Goal: Task Accomplishment & Management: Complete application form

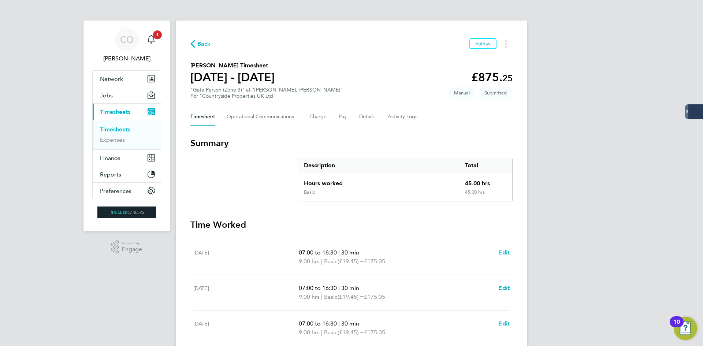
click at [194, 40] on button "Back" at bounding box center [200, 43] width 20 height 9
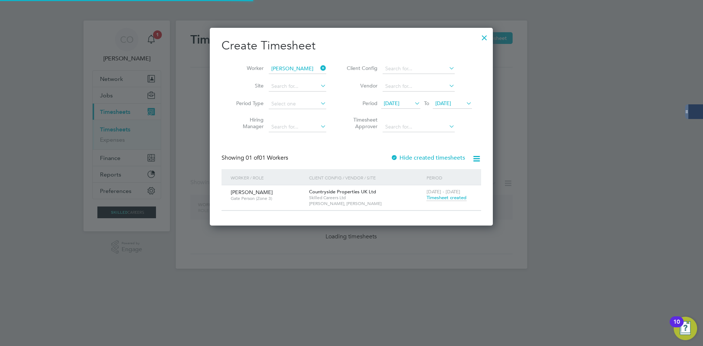
scroll to position [197, 283]
click at [319, 68] on icon at bounding box center [319, 68] width 0 height 10
click at [298, 67] on input at bounding box center [297, 69] width 57 height 10
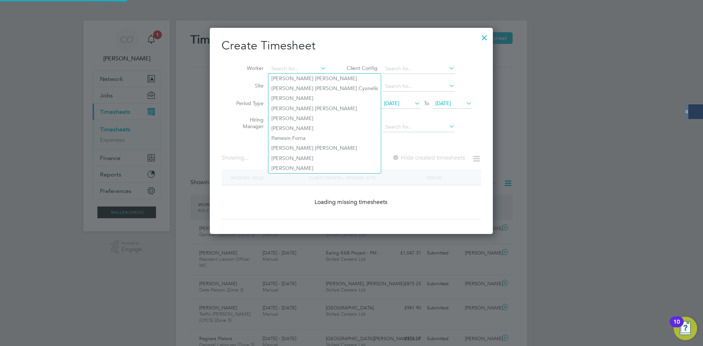
scroll to position [0, 0]
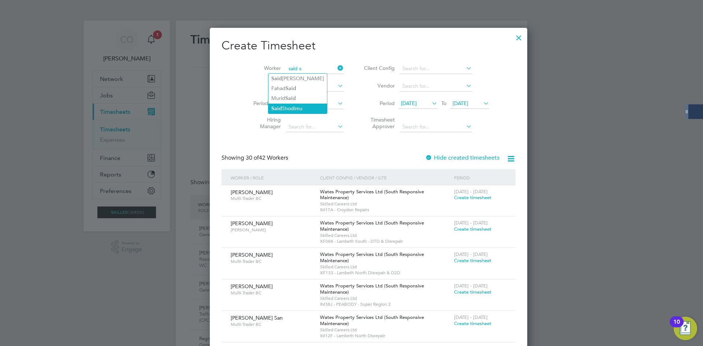
click at [290, 105] on li "S aid [PERSON_NAME]" at bounding box center [297, 109] width 59 height 10
type input "[PERSON_NAME]"
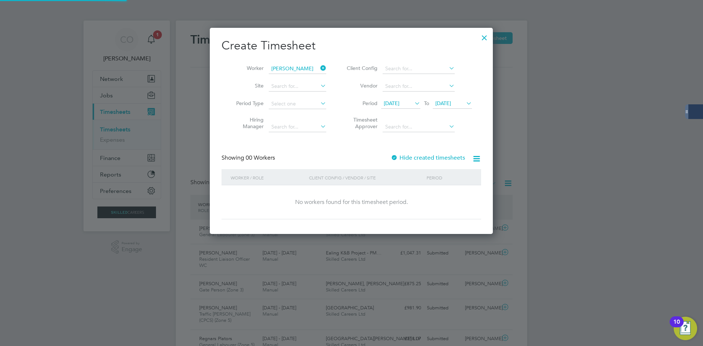
click at [403, 157] on label "Hide created timesheets" at bounding box center [428, 157] width 74 height 7
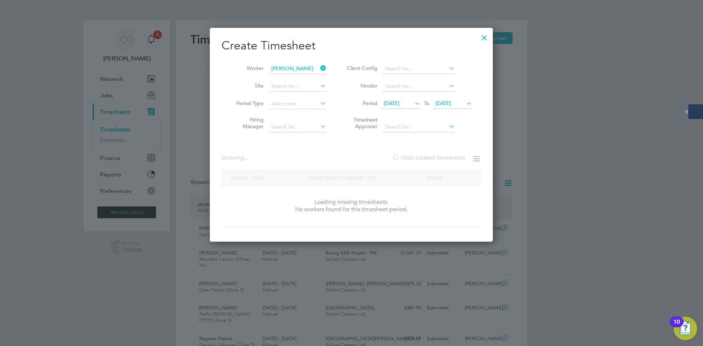
click at [404, 157] on label "Hide created timesheets" at bounding box center [428, 157] width 73 height 7
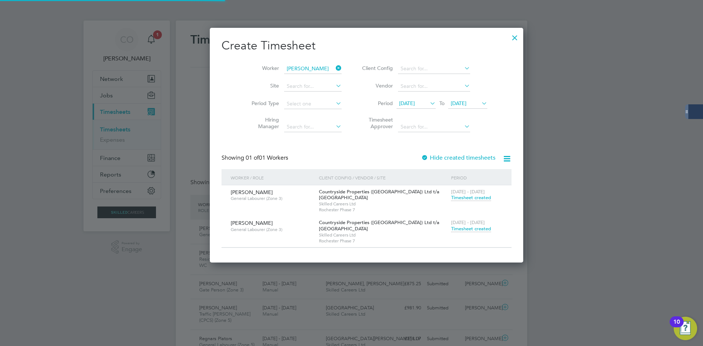
click at [451, 227] on span "Timesheet created" at bounding box center [471, 228] width 40 height 7
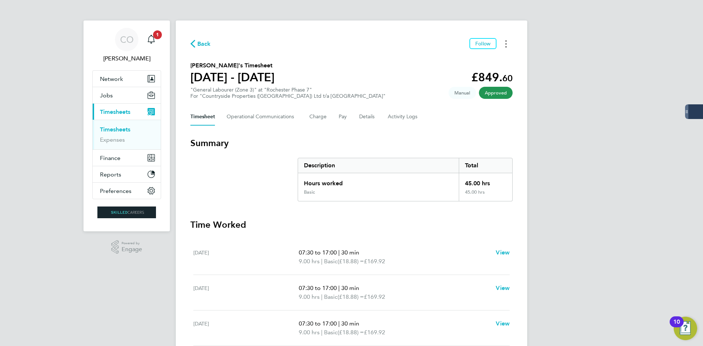
click at [502, 46] on button "Timesheets Menu" at bounding box center [505, 43] width 13 height 11
click at [473, 58] on link "Download timesheet" at bounding box center [469, 60] width 88 height 15
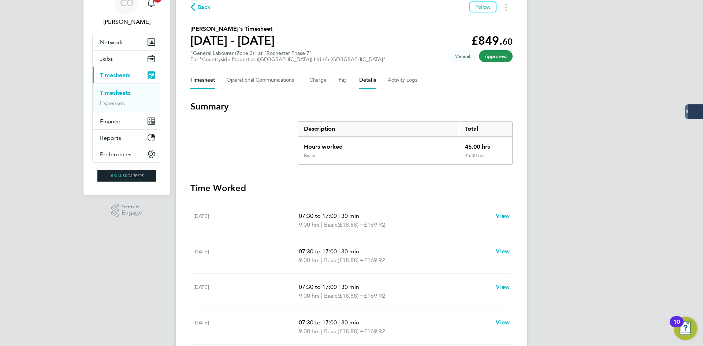
click at [362, 78] on button "Details" at bounding box center [367, 80] width 17 height 18
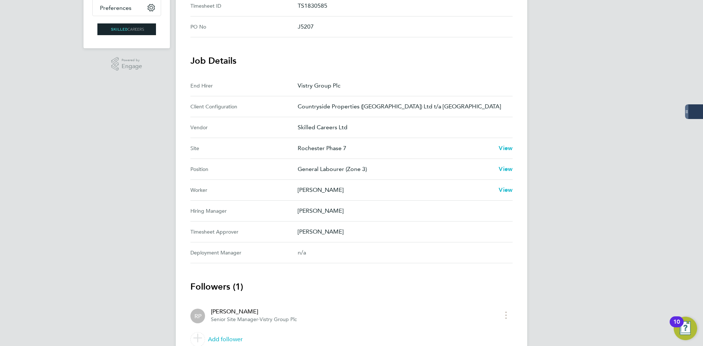
drag, startPoint x: 340, startPoint y: 235, endPoint x: 289, endPoint y: 205, distance: 59.5
click at [289, 205] on section "Job Details End Hirer Vistry Group Plc Client Configuration Countryside Propert…" at bounding box center [351, 159] width 322 height 208
click at [221, 210] on Manager-label "Hiring Manager" at bounding box center [243, 210] width 107 height 9
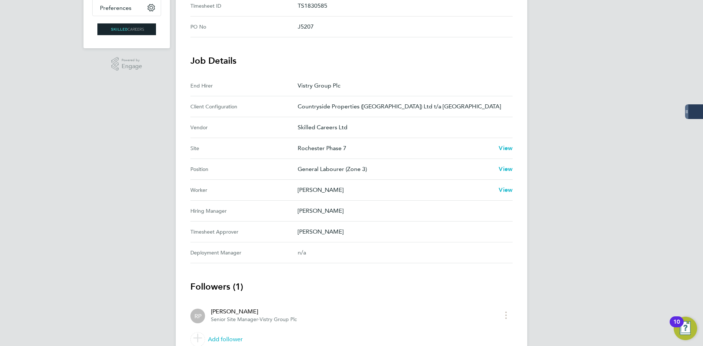
click at [220, 230] on Approver-label "Timesheet Approver" at bounding box center [243, 231] width 107 height 9
click at [327, 229] on p "[PERSON_NAME]" at bounding box center [402, 231] width 209 height 9
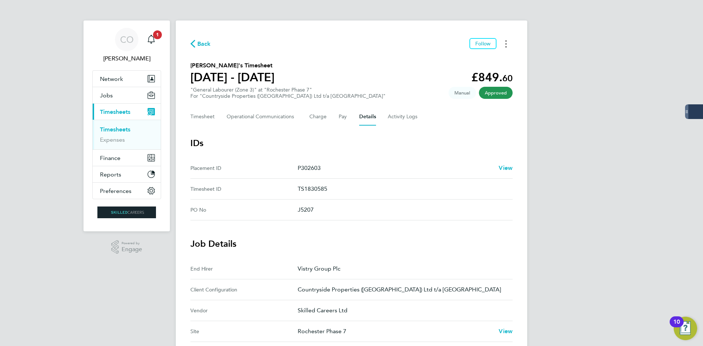
click at [502, 46] on button "Timesheets Menu" at bounding box center [505, 43] width 13 height 11
click at [457, 61] on link "Download timesheet" at bounding box center [469, 60] width 88 height 15
click at [197, 44] on span "Back" at bounding box center [200, 43] width 20 height 7
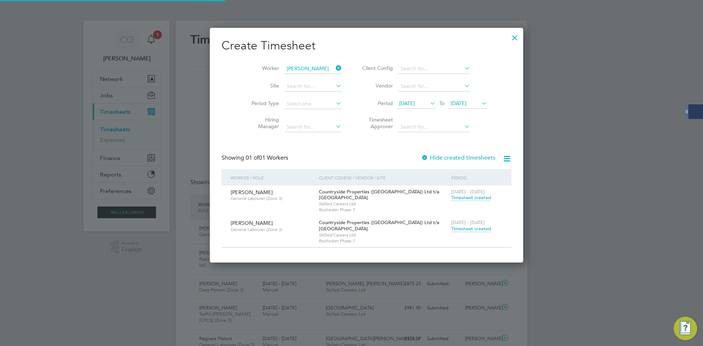
scroll to position [19, 64]
drag, startPoint x: 323, startPoint y: 68, endPoint x: 301, endPoint y: 68, distance: 22.0
click at [334, 68] on icon at bounding box center [334, 68] width 0 height 10
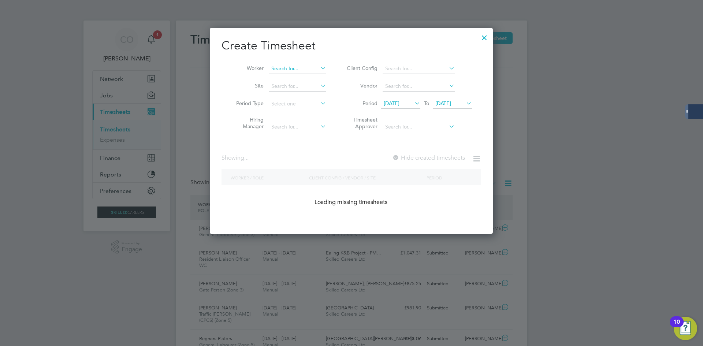
drag, startPoint x: 301, startPoint y: 68, endPoint x: 311, endPoint y: 65, distance: 10.7
click at [299, 68] on input at bounding box center [297, 69] width 57 height 10
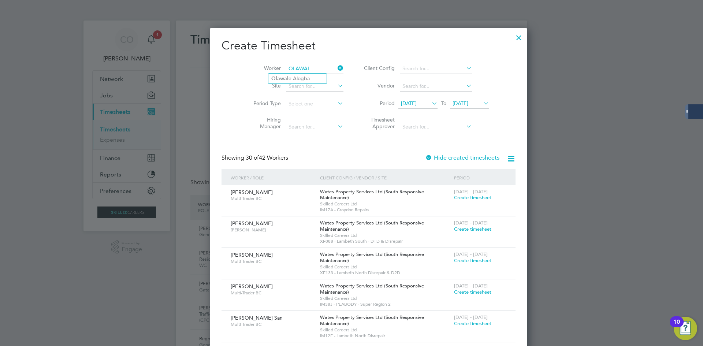
drag, startPoint x: 306, startPoint y: 77, endPoint x: 413, endPoint y: 135, distance: 122.0
click at [306, 78] on li "Olawal e Alogba" at bounding box center [297, 79] width 58 height 10
type input "Olawale Alogba"
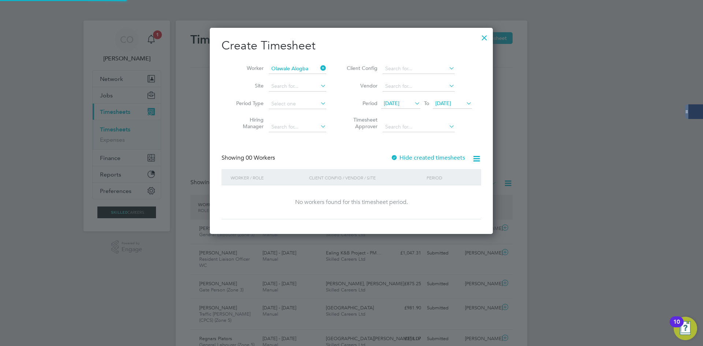
click at [418, 152] on div "Create Timesheet Worker Olawale Alogba Site Period Type Hiring Manager Client C…" at bounding box center [351, 128] width 260 height 181
click at [421, 158] on label "Hide created timesheets" at bounding box center [428, 157] width 74 height 7
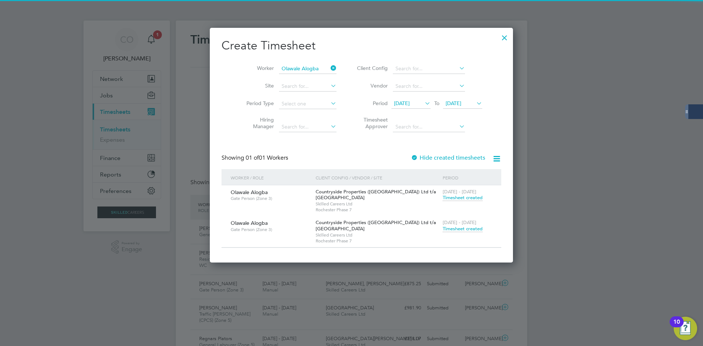
click at [445, 226] on span "Timesheet created" at bounding box center [463, 228] width 40 height 7
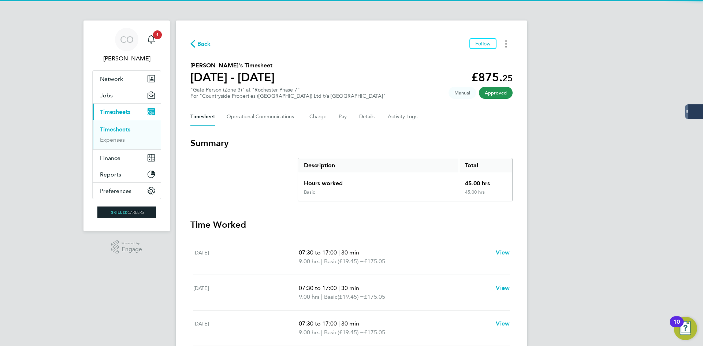
click at [508, 43] on button "Timesheets Menu" at bounding box center [505, 43] width 13 height 11
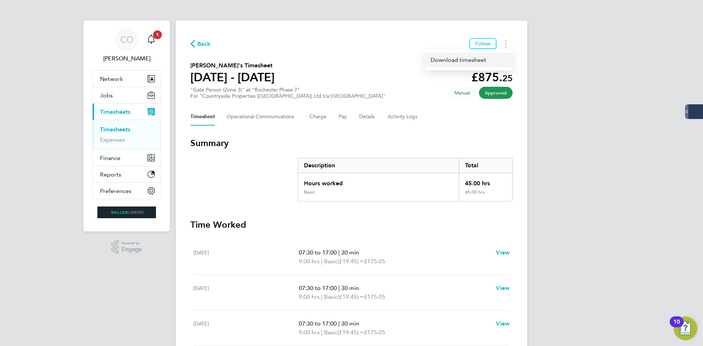
click at [473, 62] on link "Download timesheet" at bounding box center [469, 60] width 88 height 15
click at [207, 40] on span "Back" at bounding box center [204, 44] width 14 height 9
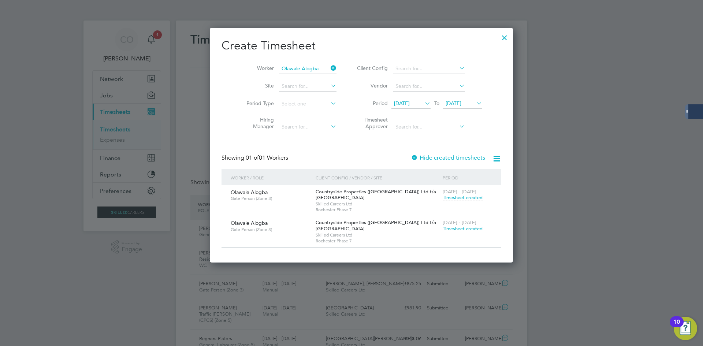
click at [443, 226] on span "Timesheet created" at bounding box center [463, 228] width 40 height 7
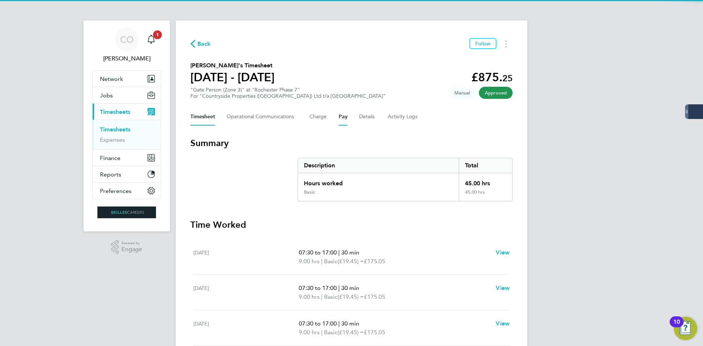
click at [346, 119] on button "Pay" at bounding box center [343, 117] width 9 height 18
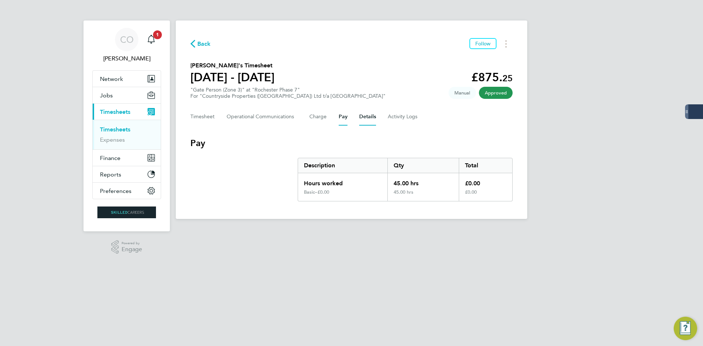
click at [362, 118] on button "Details" at bounding box center [367, 117] width 17 height 18
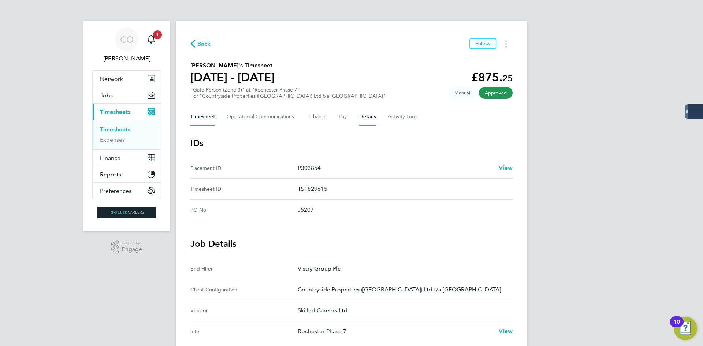
click at [208, 118] on button "Timesheet" at bounding box center [202, 117] width 25 height 18
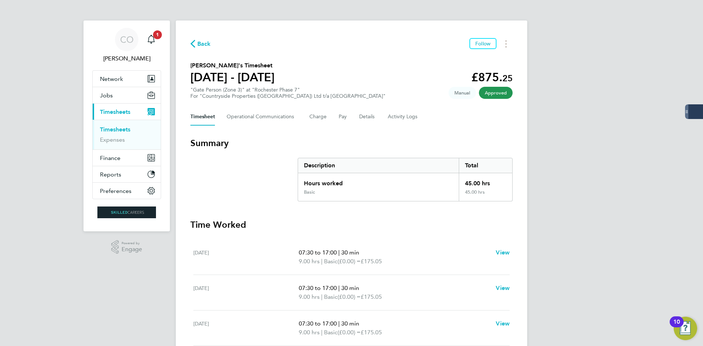
click at [209, 45] on span "Back" at bounding box center [204, 44] width 14 height 9
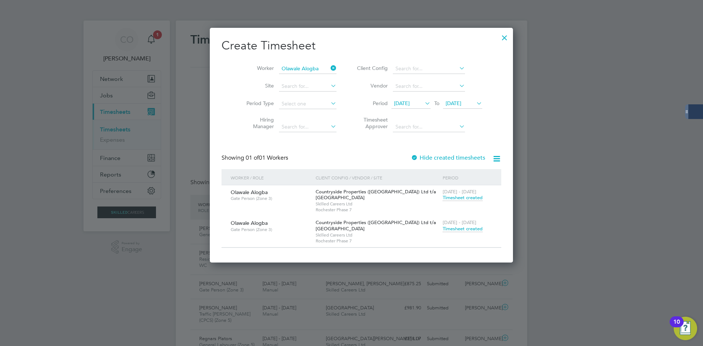
click at [329, 67] on icon at bounding box center [329, 68] width 0 height 10
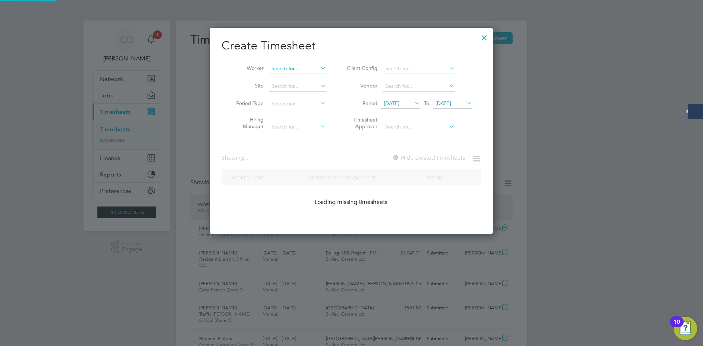
click at [305, 67] on input at bounding box center [297, 69] width 57 height 10
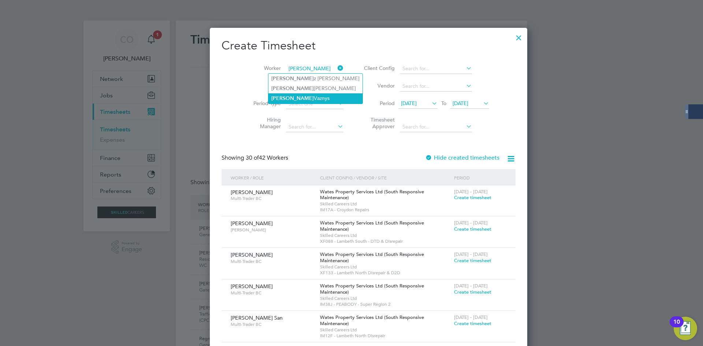
click at [302, 98] on li "[PERSON_NAME]" at bounding box center [315, 98] width 94 height 10
type input "[PERSON_NAME]"
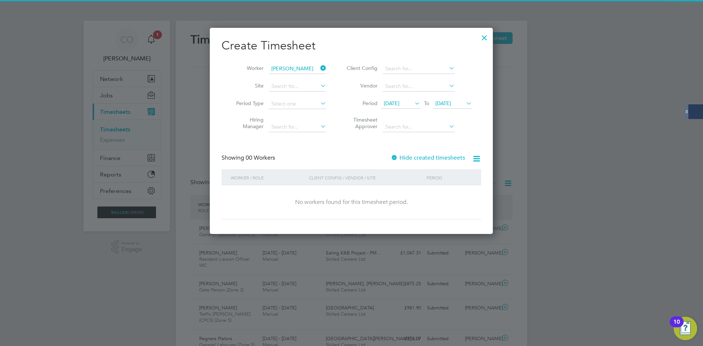
click at [404, 156] on label "Hide created timesheets" at bounding box center [428, 157] width 74 height 7
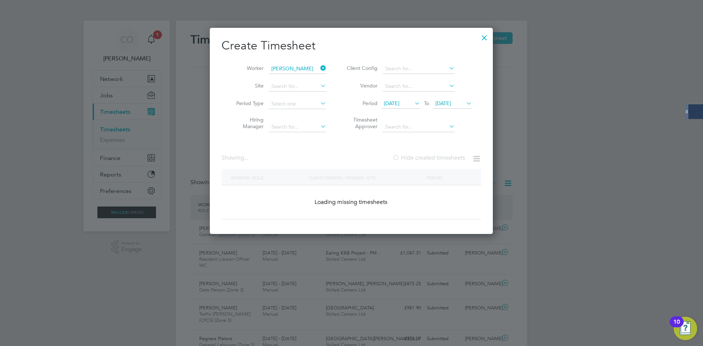
click at [404, 156] on label "Hide created timesheets" at bounding box center [428, 157] width 73 height 7
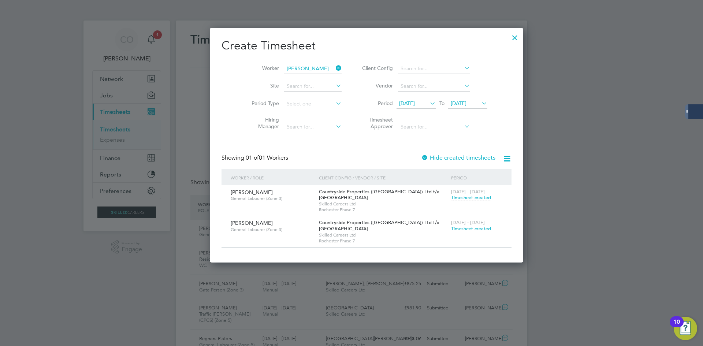
click at [452, 230] on span "Timesheet created" at bounding box center [471, 228] width 40 height 7
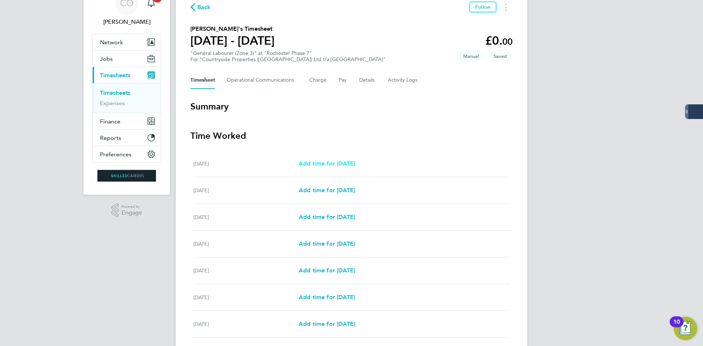
click at [329, 160] on span "Add time for [DATE]" at bounding box center [327, 163] width 56 height 7
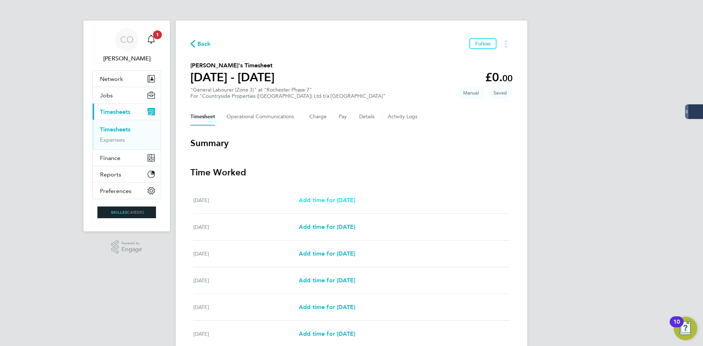
select select "30"
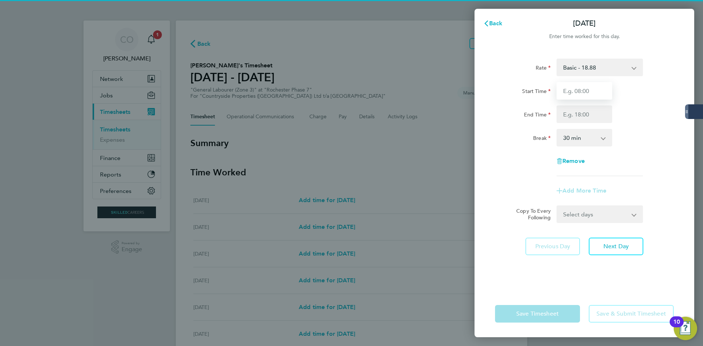
click at [588, 93] on input "Start Time" at bounding box center [584, 91] width 56 height 18
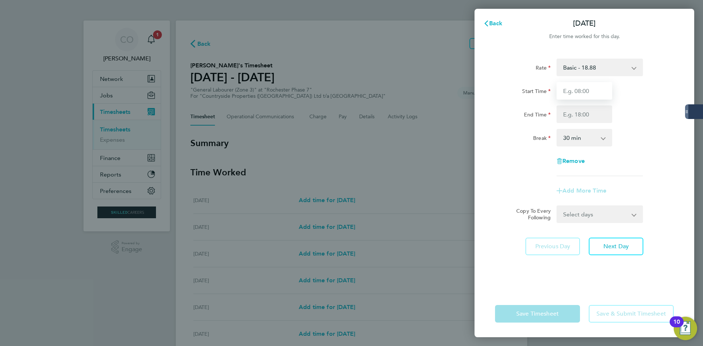
type input "07:00"
click at [580, 114] on input "End Time" at bounding box center [584, 114] width 56 height 18
type input "17:00"
click at [577, 139] on select "0 min 15 min 30 min 45 min 60 min 75 min 90 min" at bounding box center [579, 138] width 45 height 16
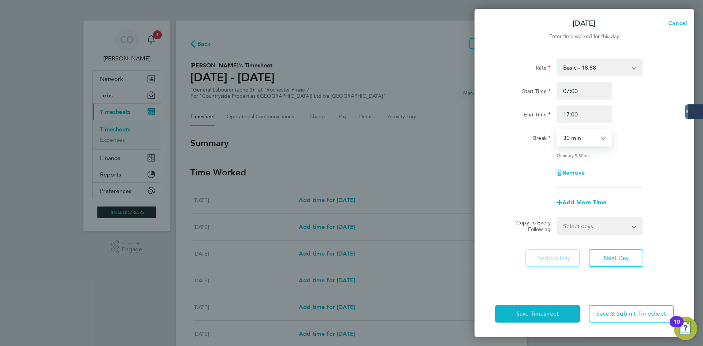
select select "60"
click at [557, 130] on select "0 min 15 min 30 min 45 min 60 min 75 min 90 min" at bounding box center [579, 138] width 45 height 16
drag, startPoint x: 575, startPoint y: 228, endPoint x: 575, endPoint y: 232, distance: 4.0
click at [575, 228] on select "Select days Day Weekday (Mon-Fri) Weekend (Sat-Sun) [DATE] [DATE] [DATE] [DATE]…" at bounding box center [595, 226] width 77 height 16
select select "WEEKDAY"
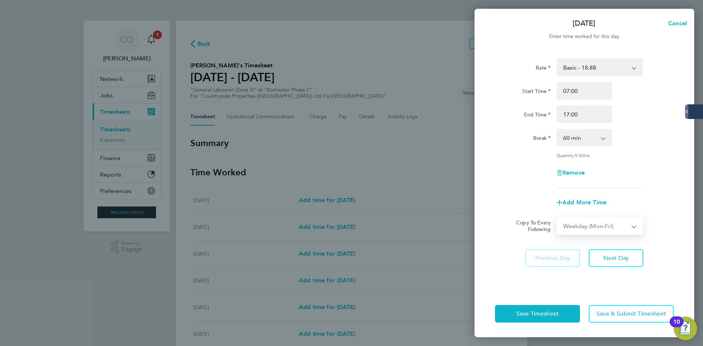
click at [557, 218] on select "Select days Day Weekday (Mon-Fri) Weekend (Sat-Sun) [DATE] [DATE] [DATE] [DATE]…" at bounding box center [595, 226] width 77 height 16
select select "[DATE]"
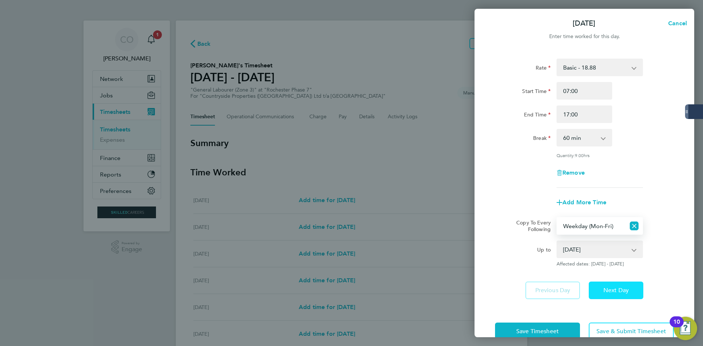
click at [607, 287] on span "Next Day" at bounding box center [615, 290] width 25 height 7
select select "0: null"
select select "60"
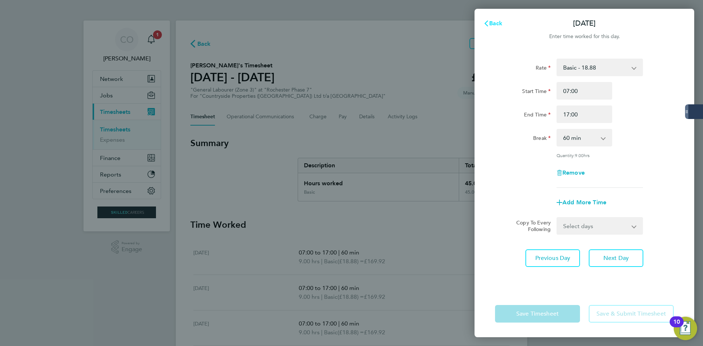
click at [499, 22] on span "Back" at bounding box center [496, 23] width 14 height 7
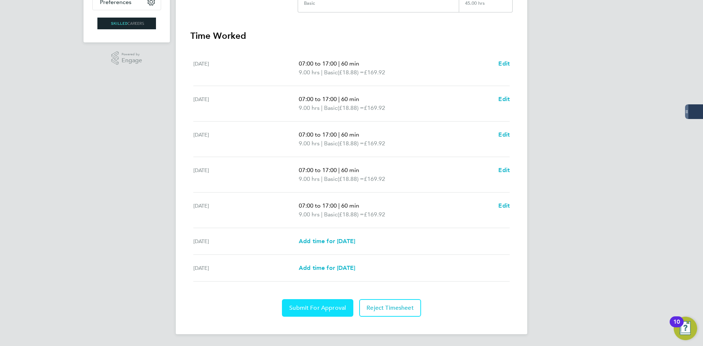
click at [327, 310] on span "Submit For Approval" at bounding box center [317, 307] width 57 height 7
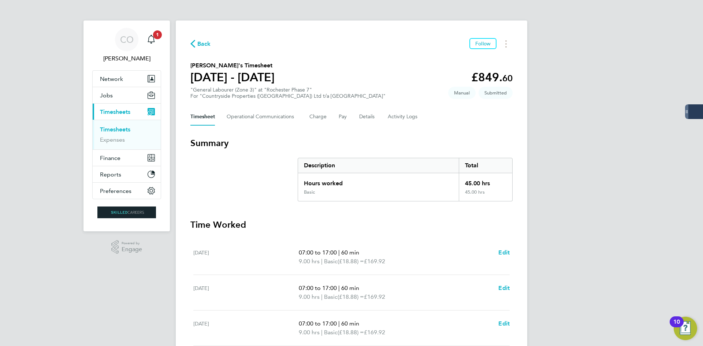
click at [199, 45] on span "Back" at bounding box center [204, 44] width 14 height 9
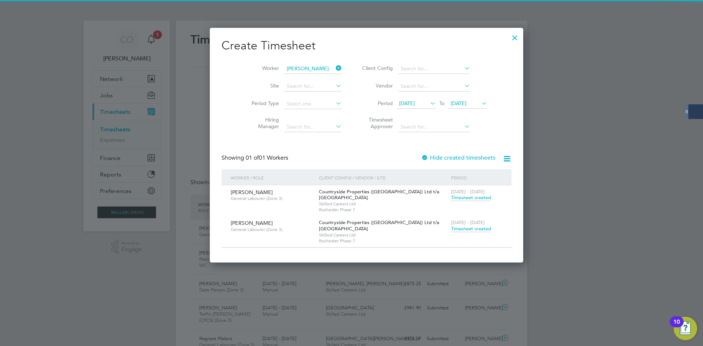
drag, startPoint x: 321, startPoint y: 68, endPoint x: 287, endPoint y: 67, distance: 34.4
click at [306, 68] on li "Worker [PERSON_NAME]" at bounding box center [294, 69] width 114 height 18
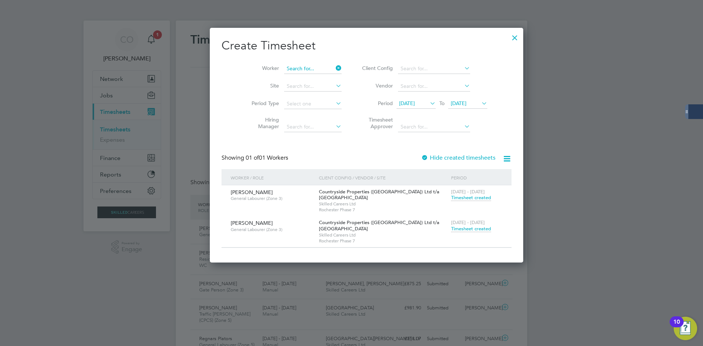
click at [284, 67] on input at bounding box center [312, 69] width 57 height 10
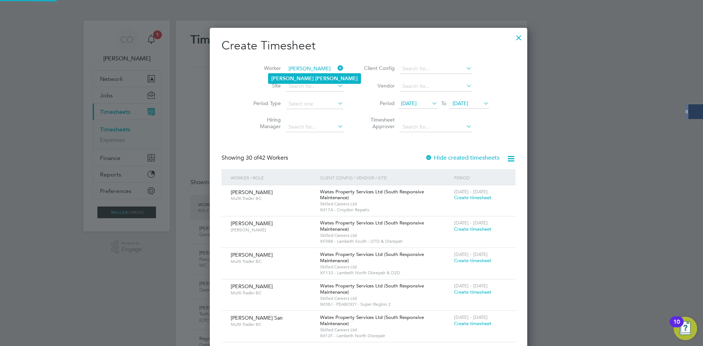
click at [315, 75] on b "[PERSON_NAME]" at bounding box center [336, 78] width 42 height 6
type input "[PERSON_NAME]"
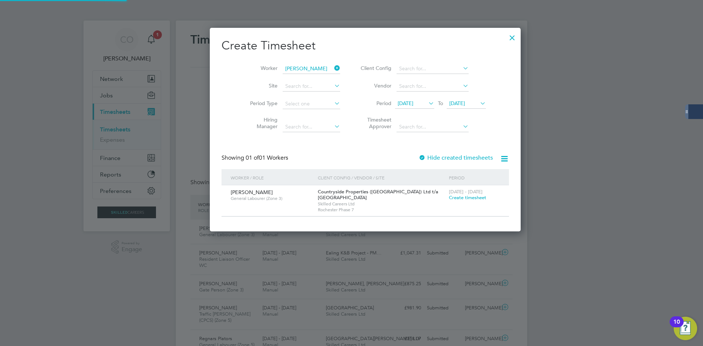
click at [418, 156] on label "Hide created timesheets" at bounding box center [455, 157] width 74 height 7
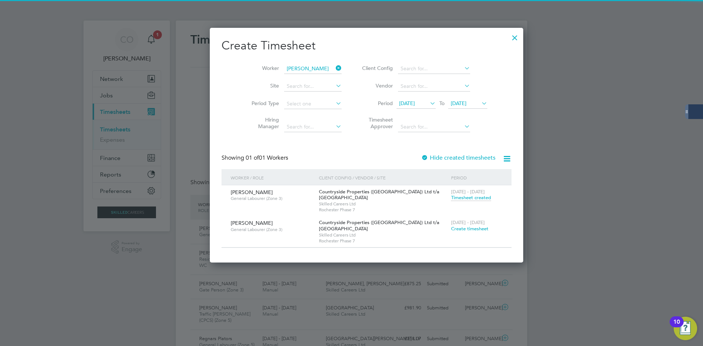
click at [451, 227] on span "Create timesheet" at bounding box center [469, 228] width 37 height 6
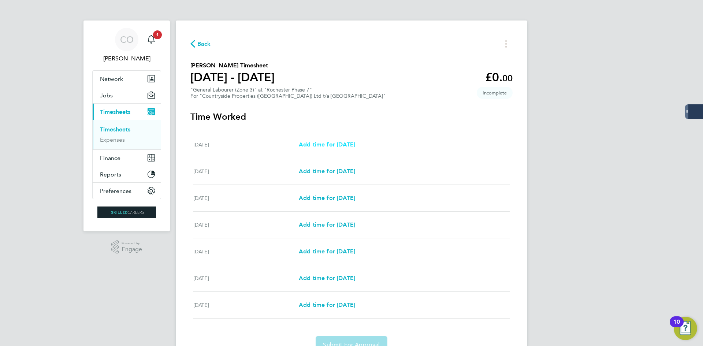
click at [316, 145] on span "Add time for [DATE]" at bounding box center [327, 144] width 56 height 7
select select "30"
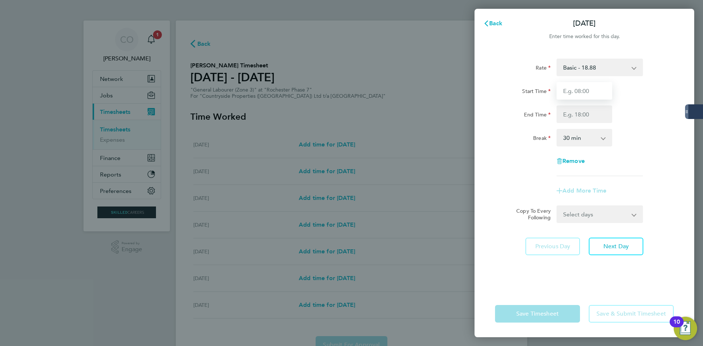
click at [583, 92] on input "Start Time" at bounding box center [584, 91] width 56 height 18
type input "07:00"
click at [577, 118] on input "End Time" at bounding box center [584, 114] width 56 height 18
type input "17:00"
drag, startPoint x: 571, startPoint y: 140, endPoint x: 572, endPoint y: 145, distance: 5.1
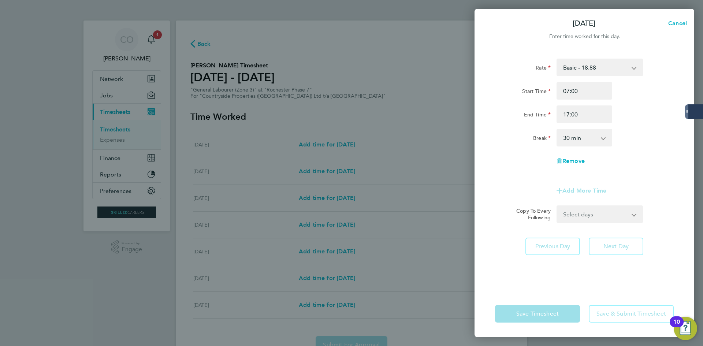
click at [571, 140] on select "0 min 15 min 30 min 45 min 60 min 75 min 90 min" at bounding box center [579, 138] width 45 height 16
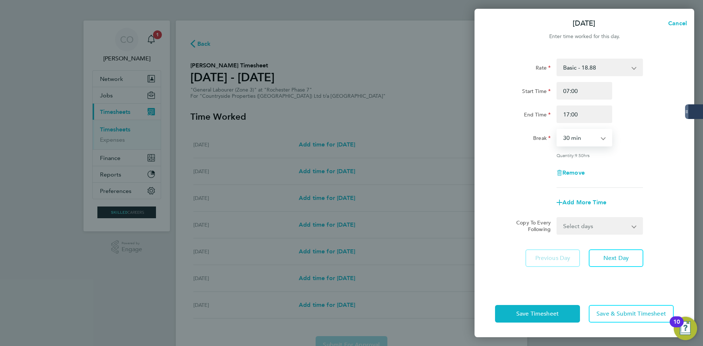
select select "60"
click at [557, 130] on select "0 min 15 min 30 min 45 min 60 min 75 min 90 min" at bounding box center [579, 138] width 45 height 16
click at [573, 227] on select "Select days Day Weekday (Mon-Fri) Weekend (Sat-Sun) [DATE] [DATE] [DATE] [DATE]…" at bounding box center [595, 226] width 77 height 16
select select "WEEKDAY"
click at [557, 218] on select "Select days Day Weekday (Mon-Fri) Weekend (Sat-Sun) [DATE] [DATE] [DATE] [DATE]…" at bounding box center [595, 226] width 77 height 16
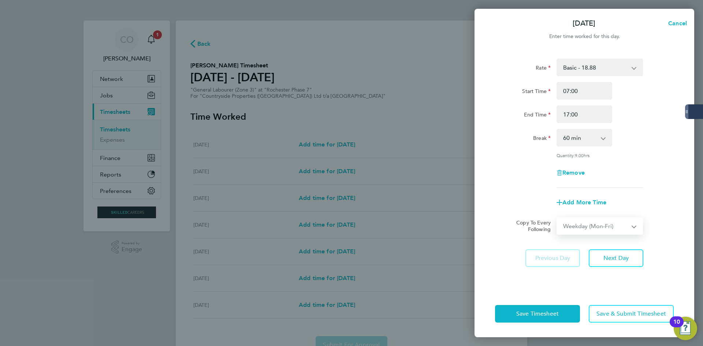
select select "[DATE]"
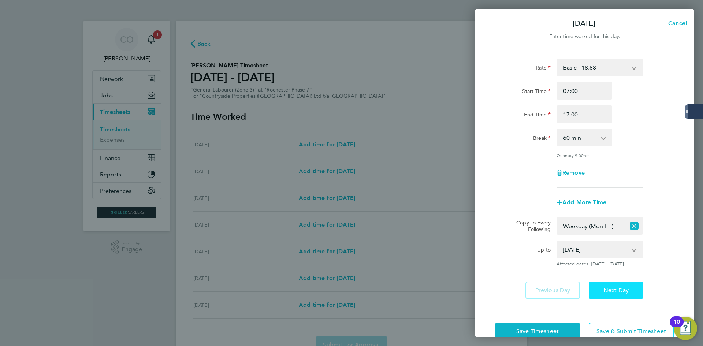
click at [620, 291] on span "Next Day" at bounding box center [615, 290] width 25 height 7
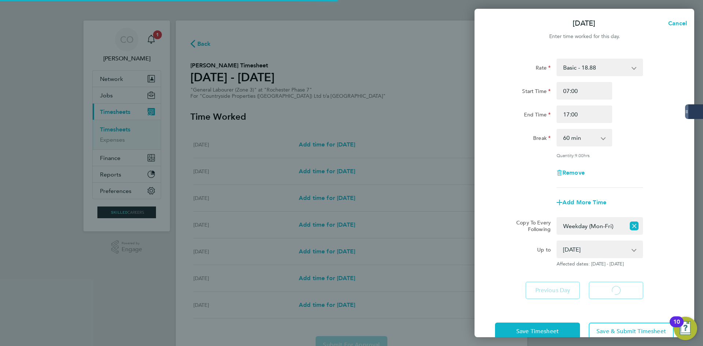
select select "60"
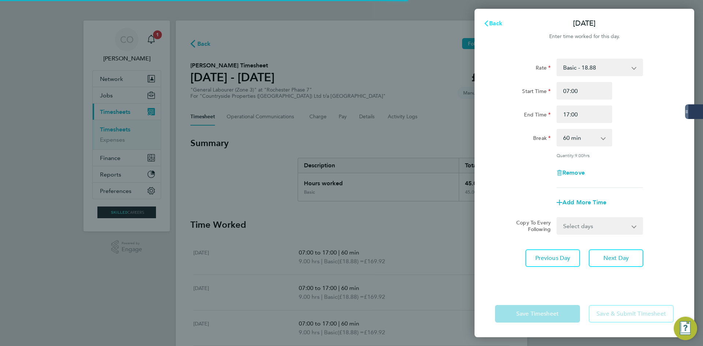
click at [493, 25] on span "Back" at bounding box center [496, 23] width 14 height 7
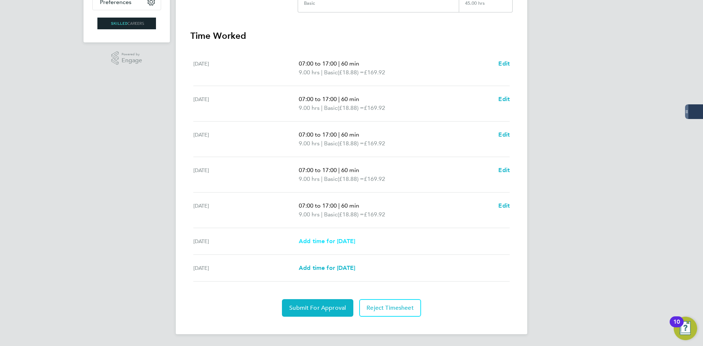
click at [343, 241] on span "Add time for [DATE]" at bounding box center [327, 241] width 56 height 7
select select "30"
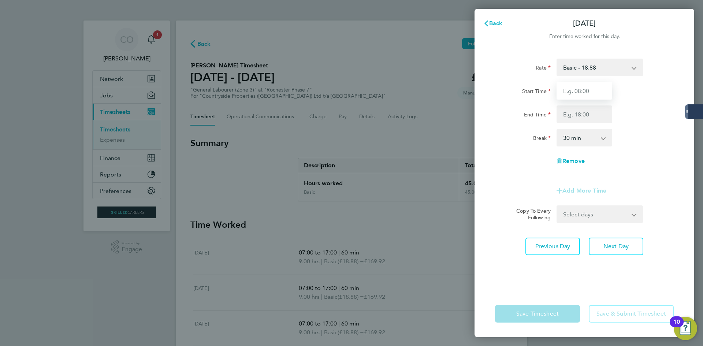
click at [567, 87] on input "Start Time" at bounding box center [584, 91] width 56 height 18
type input "07:00"
click at [582, 116] on input "End Time" at bounding box center [584, 114] width 56 height 18
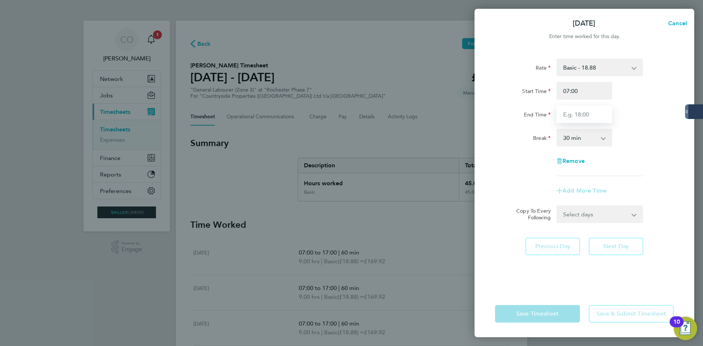
type input "17:00"
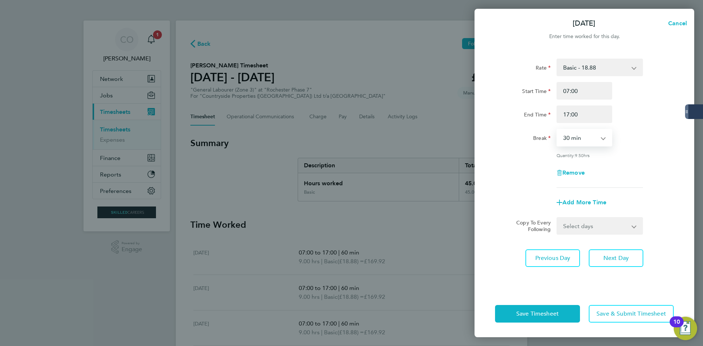
drag, startPoint x: 575, startPoint y: 137, endPoint x: 574, endPoint y: 144, distance: 7.0
click at [575, 138] on select "0 min 15 min 30 min 45 min 60 min 75 min 90 min" at bounding box center [579, 138] width 45 height 16
select select "60"
click at [557, 130] on select "0 min 15 min 30 min 45 min 60 min 75 min 90 min" at bounding box center [579, 138] width 45 height 16
click at [607, 265] on button "Next Day" at bounding box center [616, 258] width 55 height 18
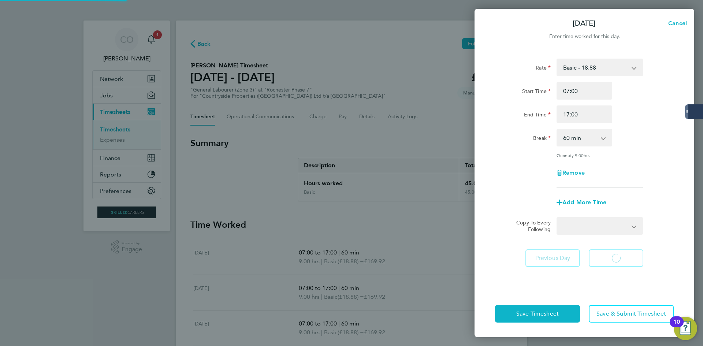
select select "30"
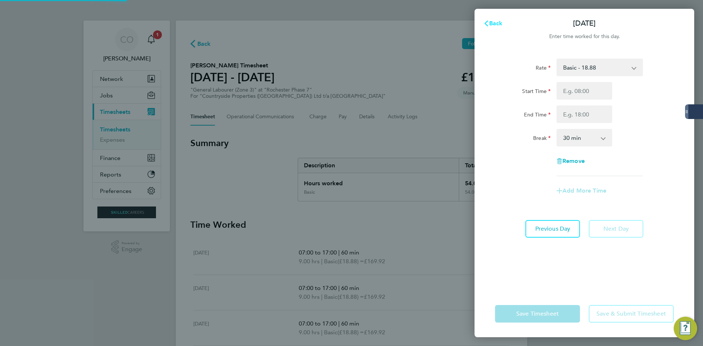
click at [492, 23] on span "Back" at bounding box center [496, 23] width 14 height 7
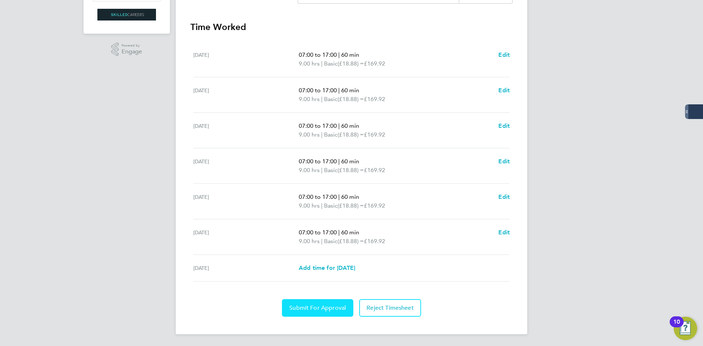
click at [329, 308] on span "Submit For Approval" at bounding box center [317, 307] width 57 height 7
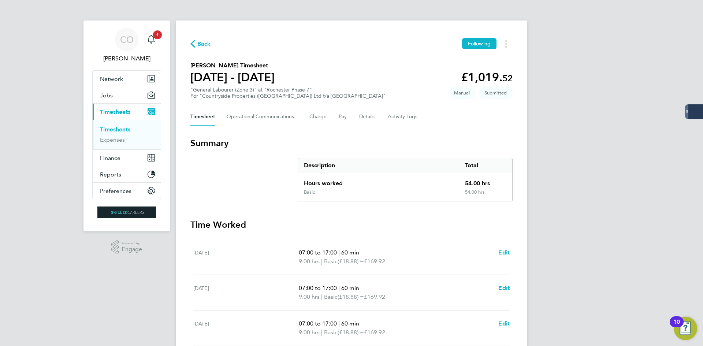
click at [196, 45] on span "Back" at bounding box center [200, 43] width 20 height 7
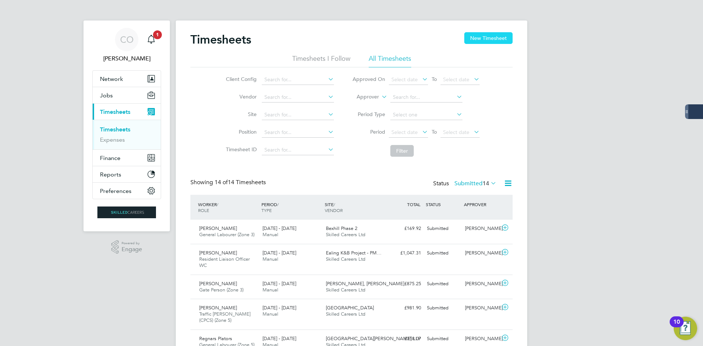
click at [474, 41] on button "New Timesheet" at bounding box center [488, 38] width 48 height 12
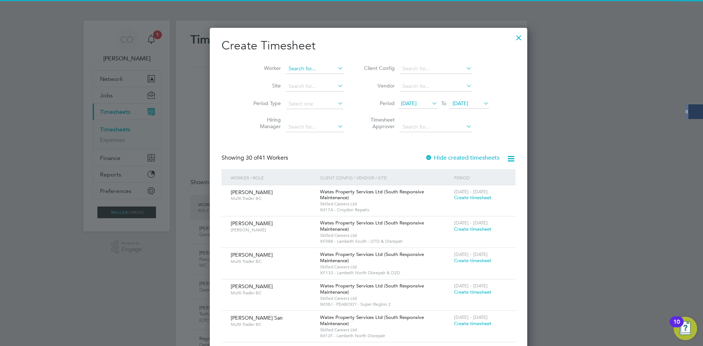
drag, startPoint x: 278, startPoint y: 69, endPoint x: 286, endPoint y: 65, distance: 8.8
click at [286, 68] on input at bounding box center [314, 69] width 57 height 10
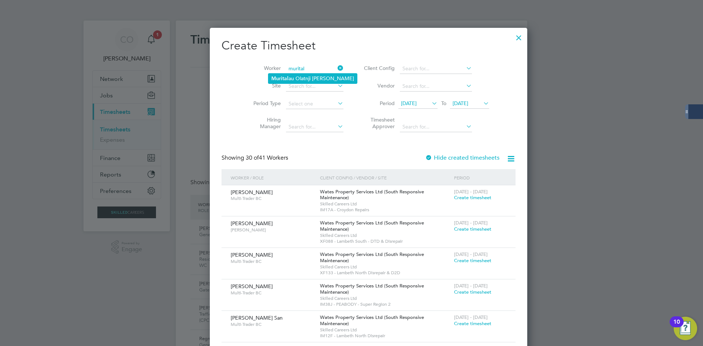
click at [299, 75] on li "Murital au Olatnji [PERSON_NAME]" at bounding box center [312, 79] width 89 height 10
type input "Muritalau Olatnji [PERSON_NAME]"
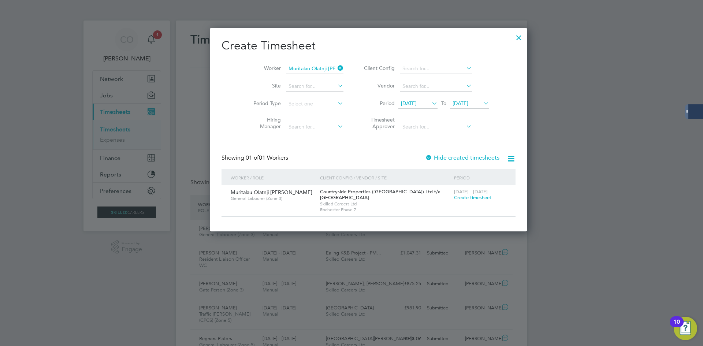
click at [454, 195] on span "Create timesheet" at bounding box center [472, 197] width 37 height 6
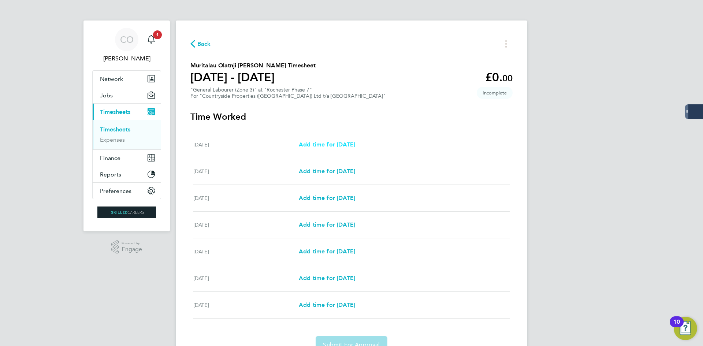
click at [315, 144] on span "Add time for [DATE]" at bounding box center [327, 144] width 56 height 7
select select "30"
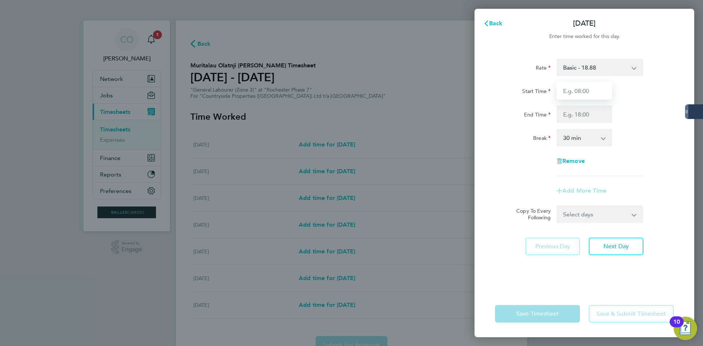
click at [573, 91] on input "Start Time" at bounding box center [584, 91] width 56 height 18
type input "07:00"
click at [574, 113] on input "End Time" at bounding box center [584, 114] width 56 height 18
type input "17:00"
click at [576, 137] on select "0 min 15 min 30 min 45 min 60 min 75 min 90 min" at bounding box center [579, 138] width 45 height 16
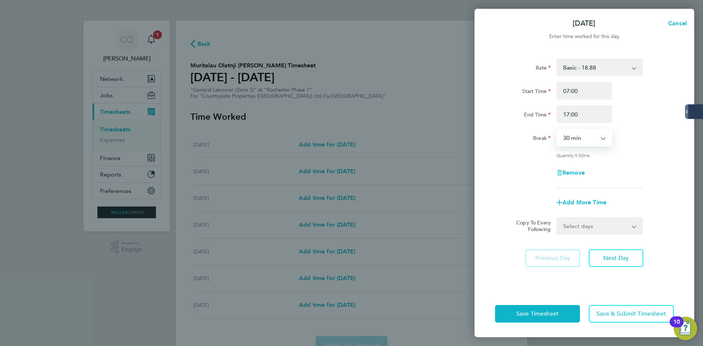
select select "60"
click at [557, 130] on select "0 min 15 min 30 min 45 min 60 min 75 min 90 min" at bounding box center [579, 138] width 45 height 16
click at [587, 226] on select "Select days Day Weekday (Mon-Fri) Weekend (Sat-Sun) [DATE] [DATE] [DATE] [DATE]…" at bounding box center [595, 226] width 77 height 16
select select "WEEKDAY"
click at [557, 218] on select "Select days Day Weekday (Mon-Fri) Weekend (Sat-Sun) [DATE] [DATE] [DATE] [DATE]…" at bounding box center [595, 226] width 77 height 16
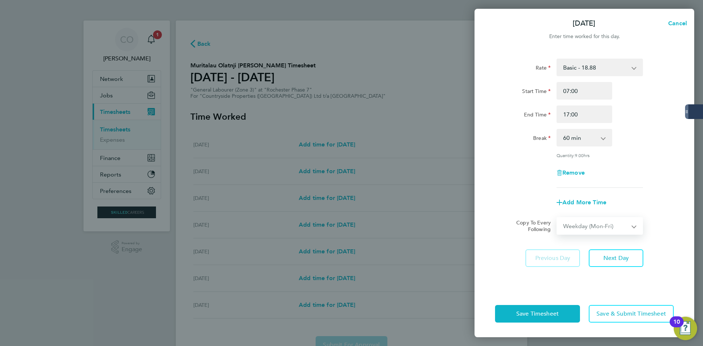
select select "[DATE]"
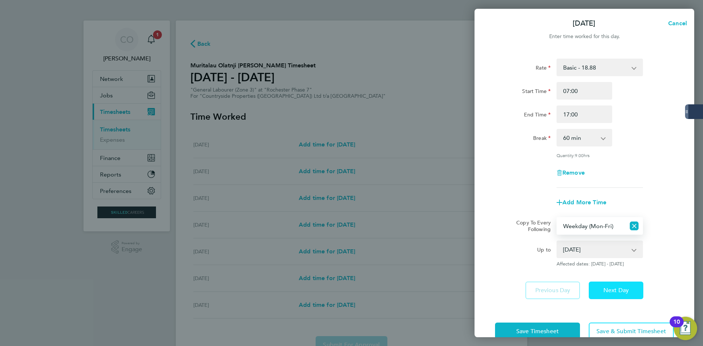
click at [601, 289] on button "Next Day" at bounding box center [616, 290] width 55 height 18
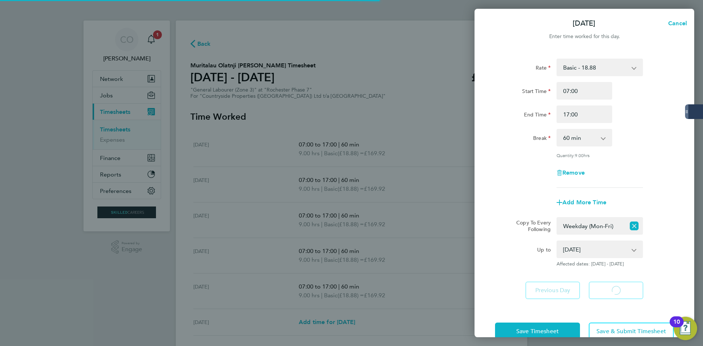
select select "60"
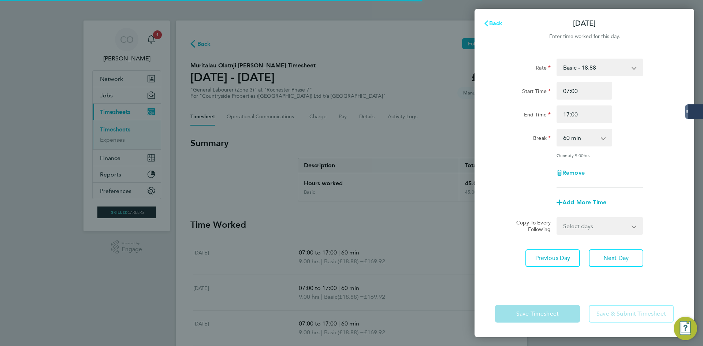
click at [493, 24] on span "Back" at bounding box center [496, 23] width 14 height 7
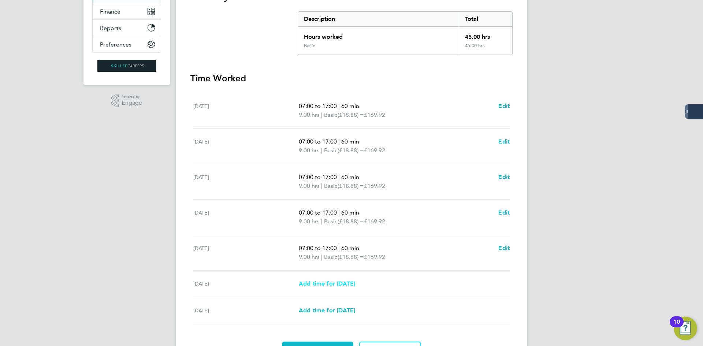
click at [317, 282] on span "Add time for [DATE]" at bounding box center [327, 283] width 56 height 7
select select "30"
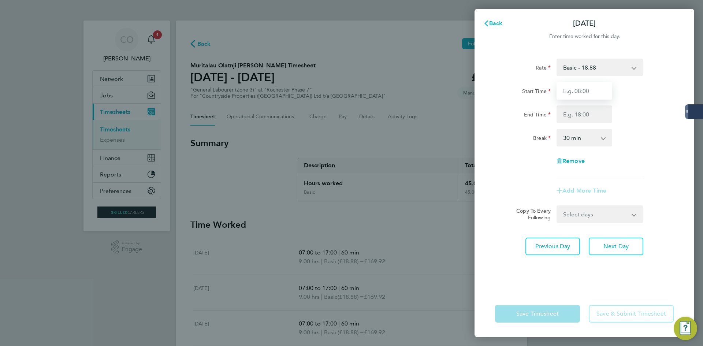
drag, startPoint x: 566, startPoint y: 90, endPoint x: 574, endPoint y: 100, distance: 13.1
click at [566, 90] on input "Start Time" at bounding box center [584, 91] width 56 height 18
type input "07:00"
click at [582, 116] on input "End Time" at bounding box center [584, 114] width 56 height 18
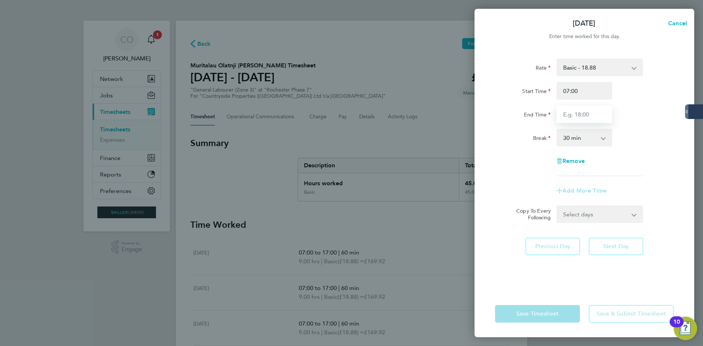
type input "16:00"
click at [572, 140] on select "0 min 15 min 30 min 45 min 60 min 75 min 90 min" at bounding box center [579, 138] width 45 height 16
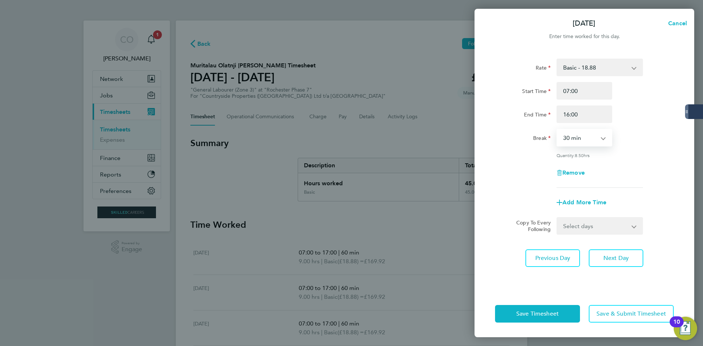
select select "60"
click at [557, 130] on select "0 min 15 min 30 min 45 min 60 min 75 min 90 min" at bounding box center [579, 138] width 45 height 16
drag, startPoint x: 604, startPoint y: 254, endPoint x: 598, endPoint y: 236, distance: 18.9
click at [604, 253] on button "Next Day" at bounding box center [616, 258] width 55 height 18
select select "30"
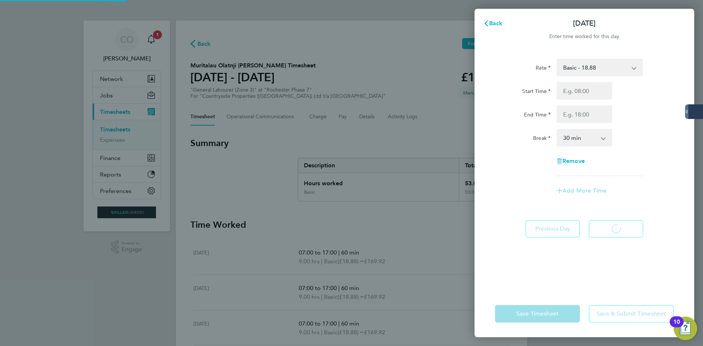
select select "30"
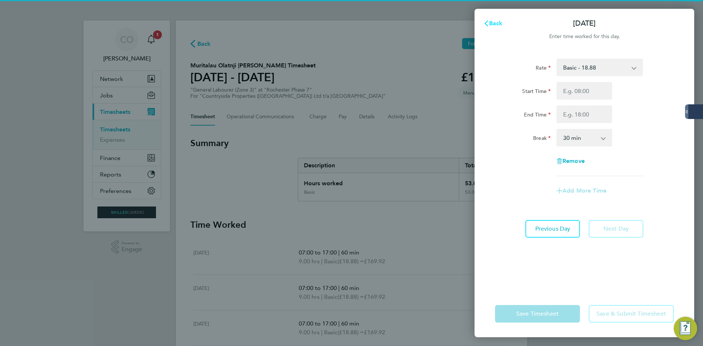
click at [495, 25] on span "Back" at bounding box center [496, 23] width 14 height 7
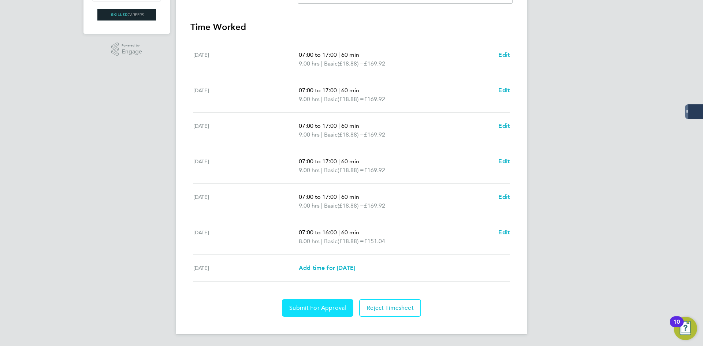
click at [334, 306] on span "Submit For Approval" at bounding box center [317, 307] width 57 height 7
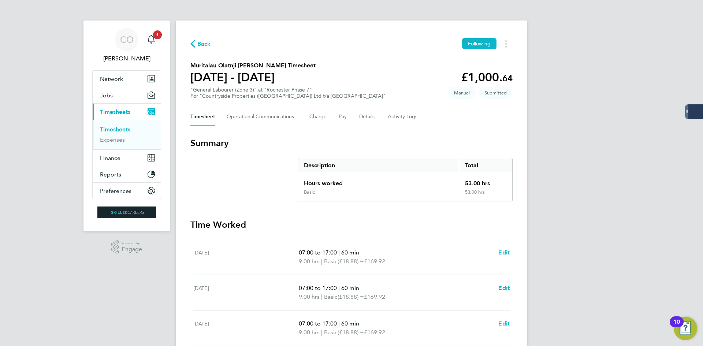
click at [210, 41] on div "Back Following" at bounding box center [351, 43] width 322 height 11
click at [209, 43] on span "Back" at bounding box center [204, 44] width 14 height 9
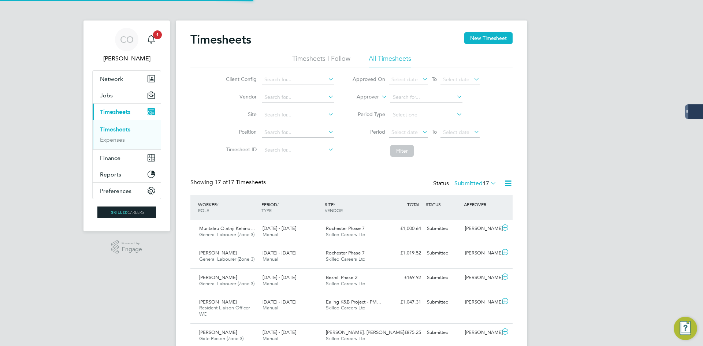
scroll to position [19, 64]
click at [474, 42] on button "New Timesheet" at bounding box center [488, 38] width 48 height 12
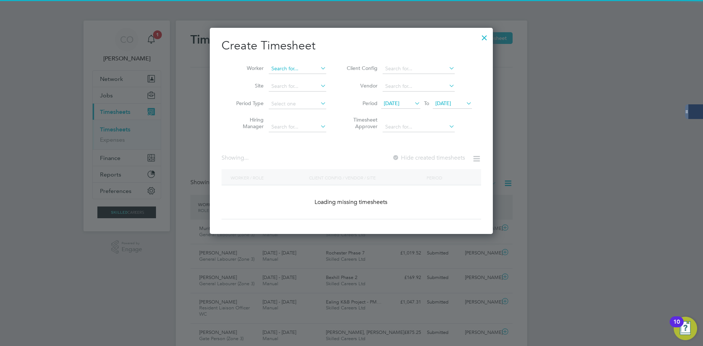
click at [283, 66] on input at bounding box center [297, 69] width 57 height 10
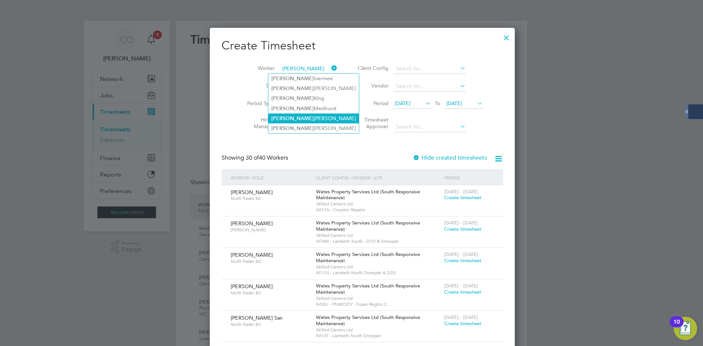
click at [286, 113] on li "[PERSON_NAME]" at bounding box center [313, 118] width 90 height 10
type input "[PERSON_NAME]"
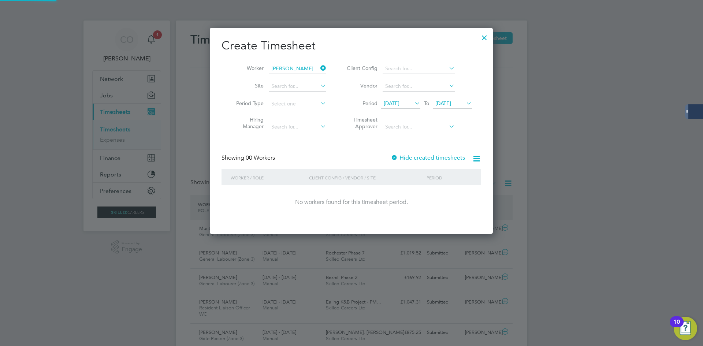
click at [415, 161] on div "Hide created timesheets" at bounding box center [429, 158] width 76 height 8
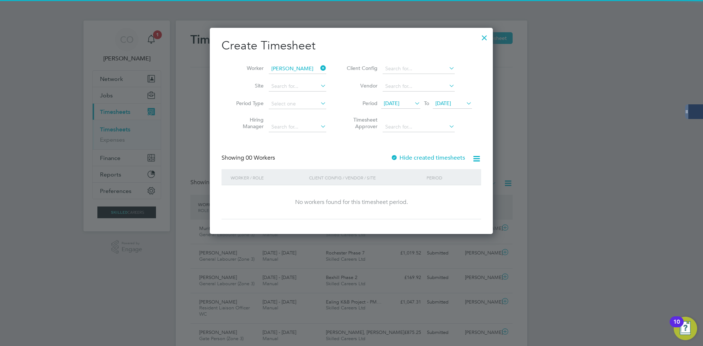
click at [415, 160] on label "Hide created timesheets" at bounding box center [428, 157] width 74 height 7
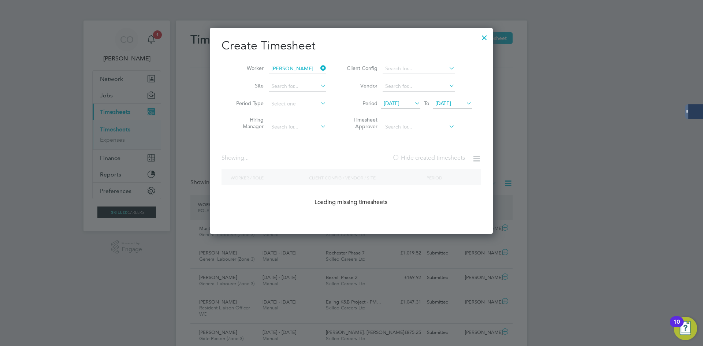
click at [415, 159] on label "Hide created timesheets" at bounding box center [428, 157] width 73 height 7
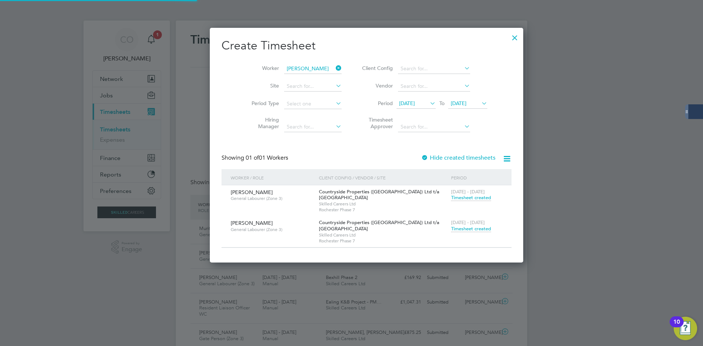
click at [451, 226] on span "Timesheet created" at bounding box center [471, 228] width 40 height 7
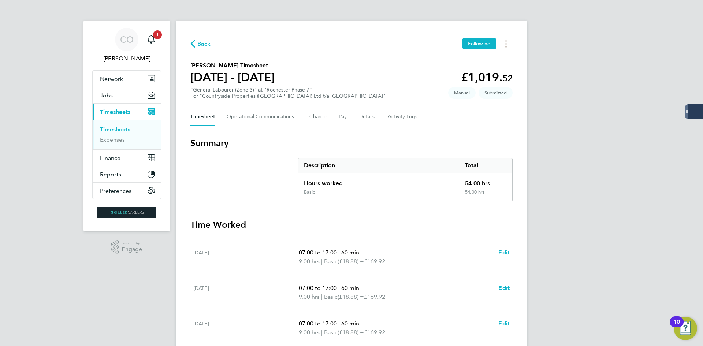
click at [204, 44] on span "Back" at bounding box center [204, 44] width 14 height 9
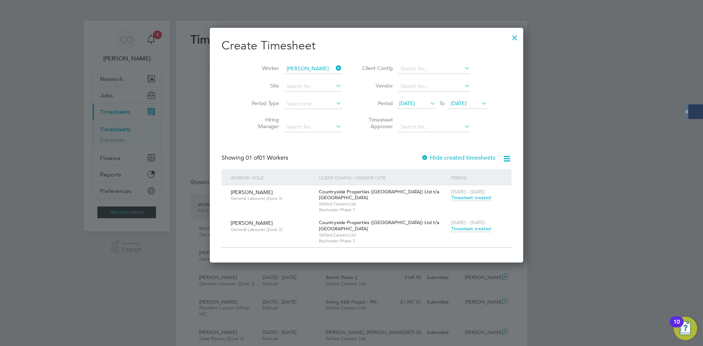
click at [508, 36] on div at bounding box center [514, 35] width 13 height 13
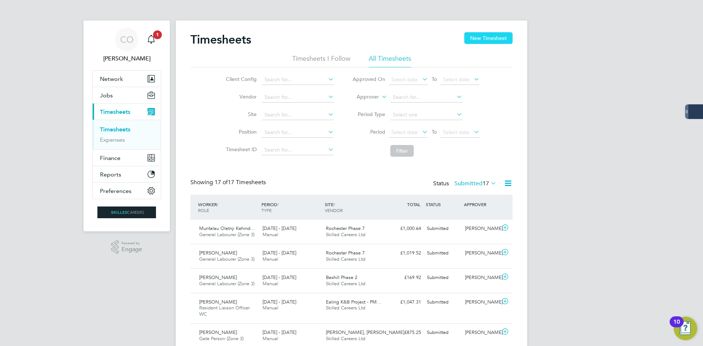
click at [475, 40] on button "New Timesheet" at bounding box center [488, 38] width 48 height 12
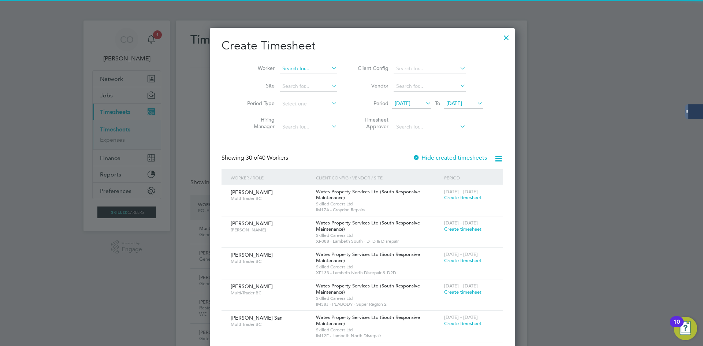
scroll to position [1276, 283]
click at [298, 67] on input at bounding box center [308, 69] width 57 height 10
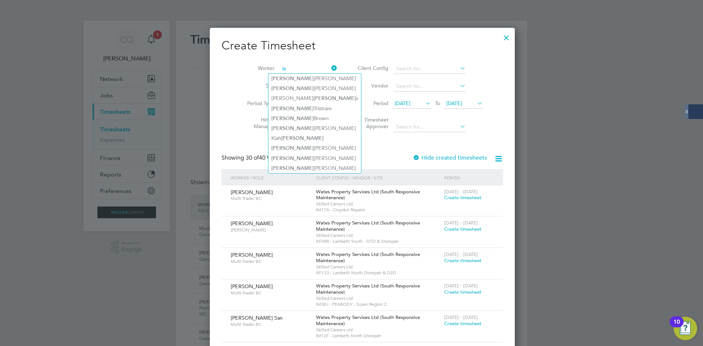
type input "l"
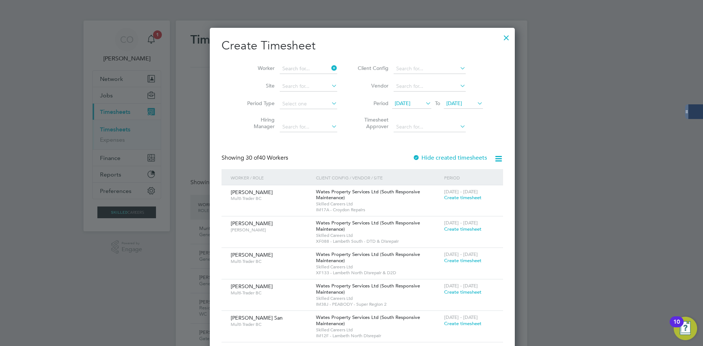
click at [242, 69] on label "Worker" at bounding box center [258, 68] width 33 height 7
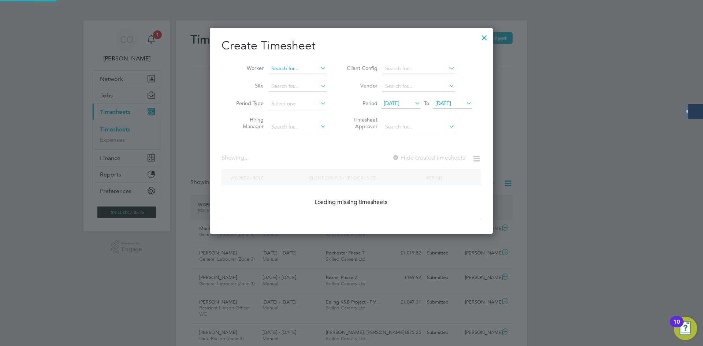
scroll to position [206, 283]
click at [281, 71] on input at bounding box center [297, 69] width 57 height 10
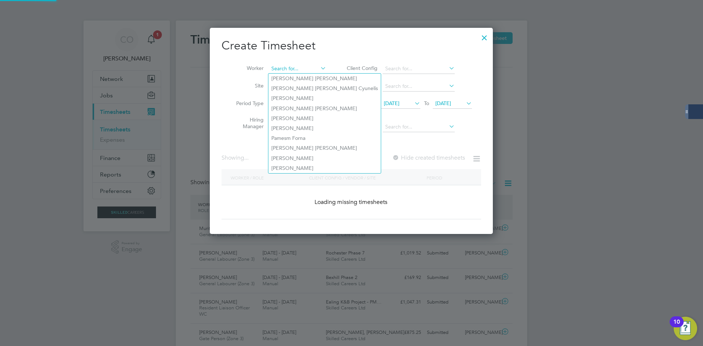
scroll to position [1276, 283]
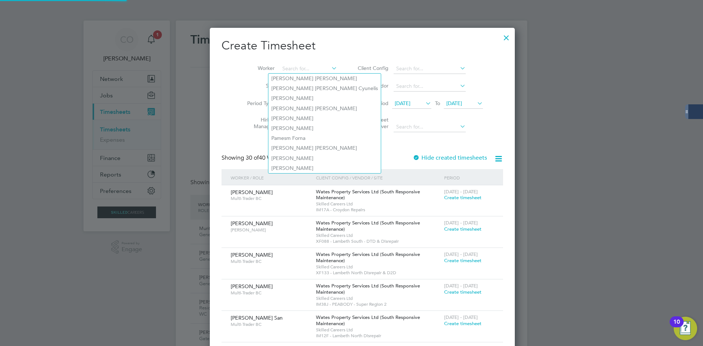
click at [232, 69] on li "Worker" at bounding box center [289, 69] width 114 height 18
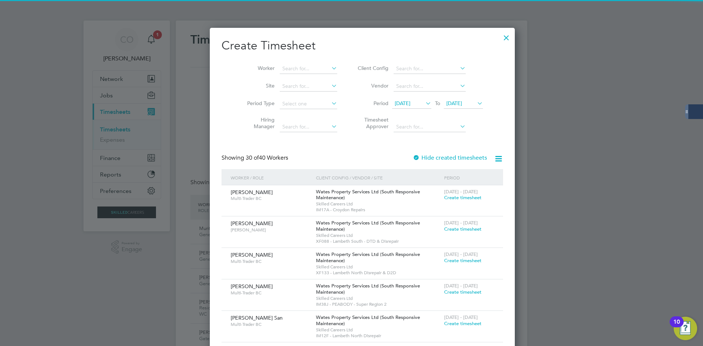
scroll to position [206, 283]
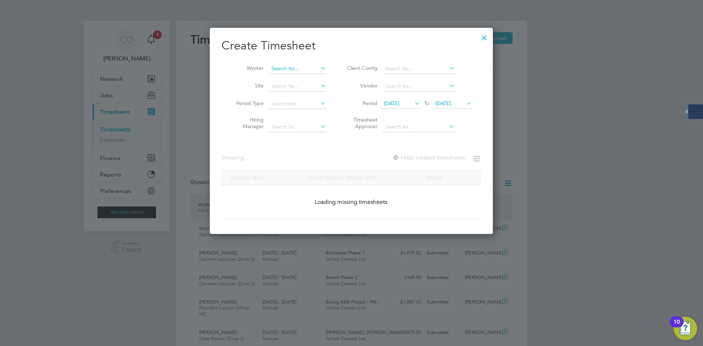
click at [277, 69] on input at bounding box center [297, 69] width 57 height 10
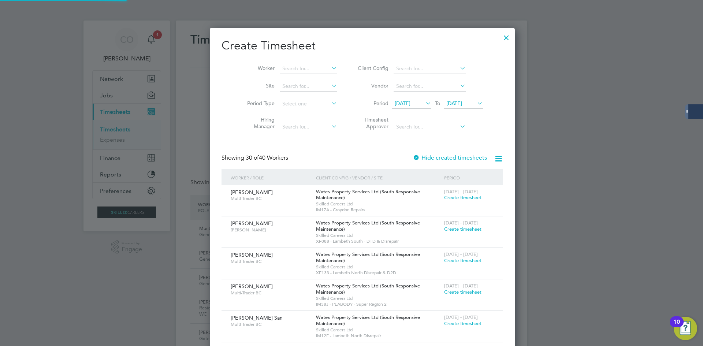
click at [242, 70] on label "Worker" at bounding box center [258, 68] width 33 height 7
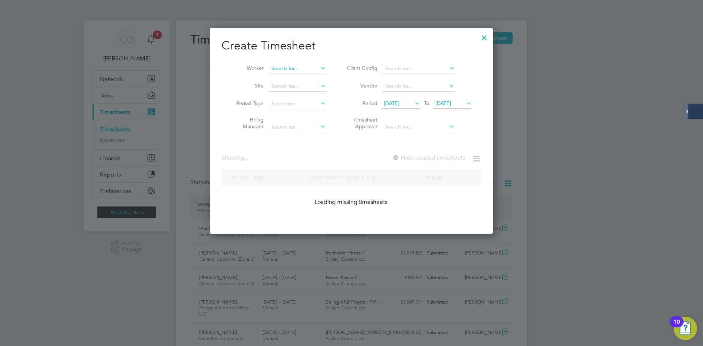
scroll to position [206, 283]
click at [277, 67] on input at bounding box center [297, 69] width 57 height 10
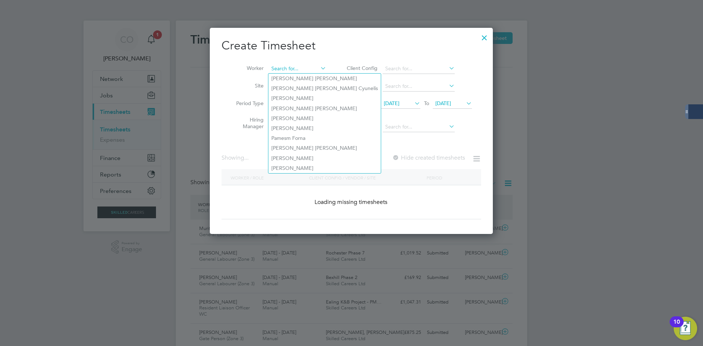
scroll to position [1276, 283]
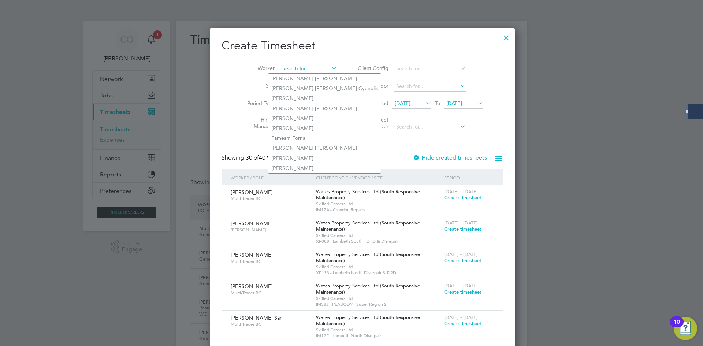
click at [286, 66] on input at bounding box center [308, 69] width 57 height 10
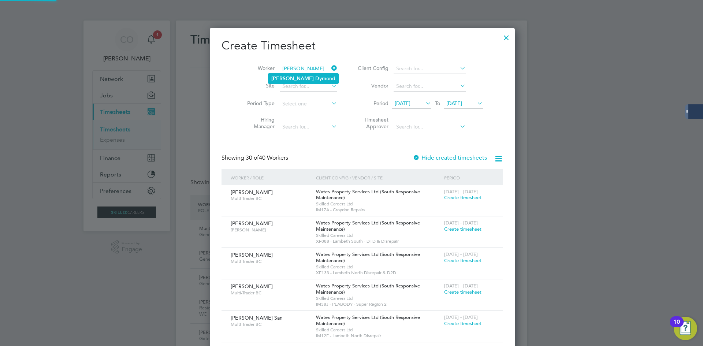
click at [306, 79] on li "[PERSON_NAME] ond" at bounding box center [303, 79] width 70 height 10
type input "[PERSON_NAME]"
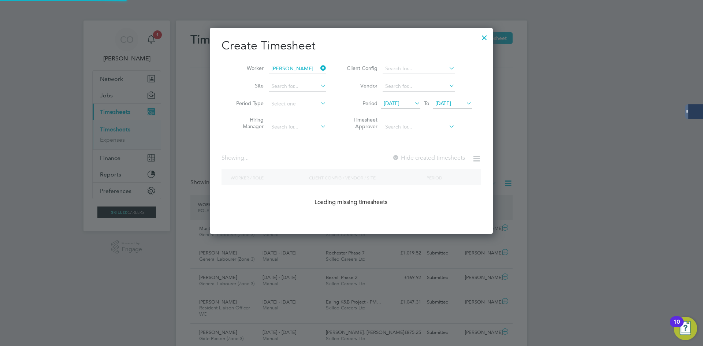
scroll to position [206, 283]
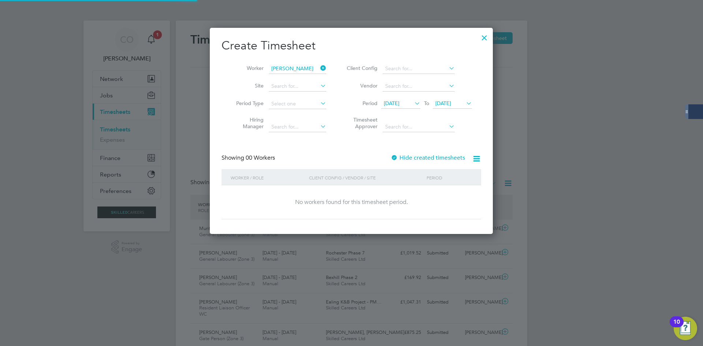
click at [399, 154] on div "Hide created timesheets" at bounding box center [429, 158] width 76 height 8
click at [401, 156] on label "Hide created timesheets" at bounding box center [428, 157] width 74 height 7
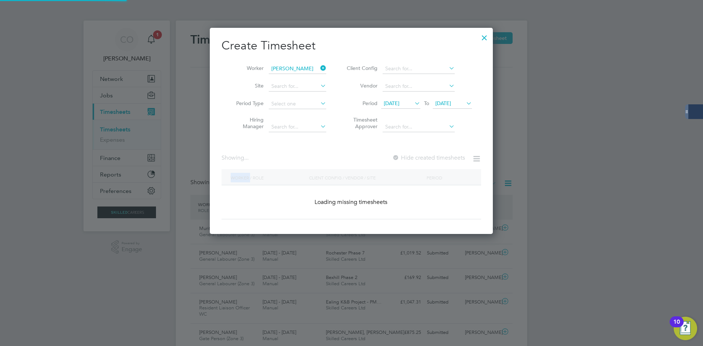
scroll to position [235, 283]
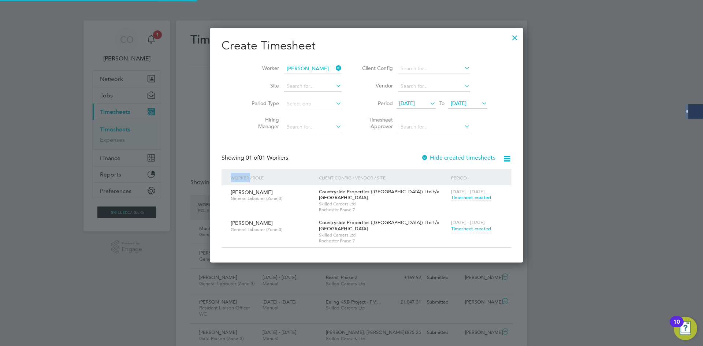
click at [451, 228] on span "Timesheet created" at bounding box center [471, 228] width 40 height 7
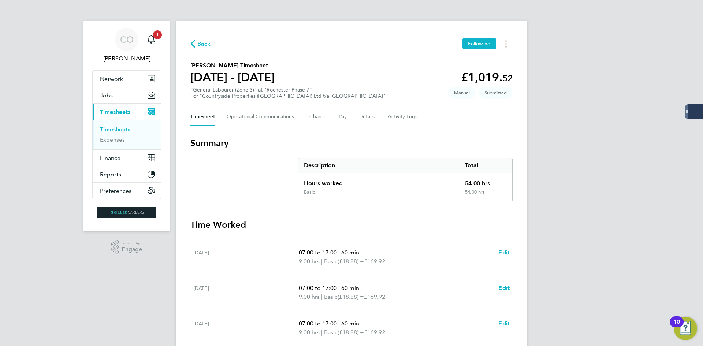
click at [206, 47] on span "Back" at bounding box center [204, 44] width 14 height 9
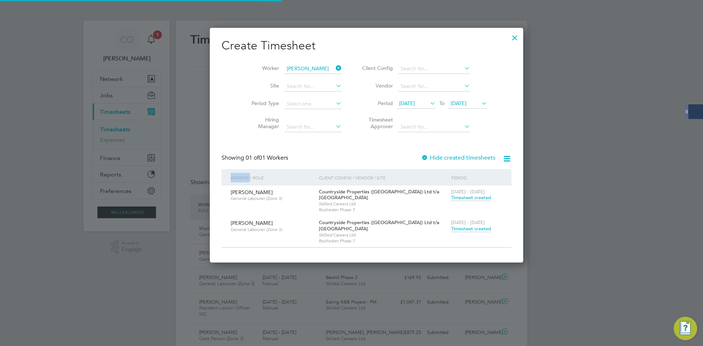
scroll to position [19, 64]
click at [508, 38] on div at bounding box center [514, 35] width 13 height 13
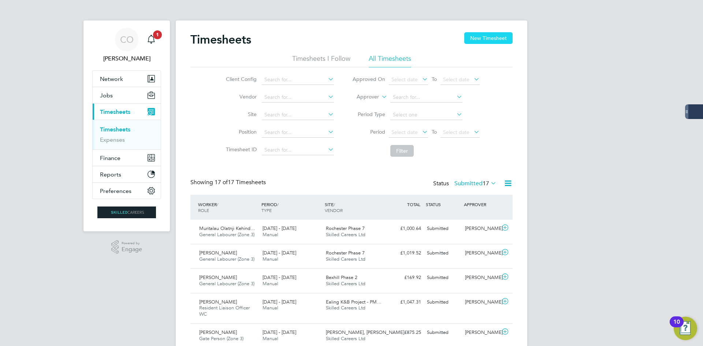
drag, startPoint x: 485, startPoint y: 33, endPoint x: 479, endPoint y: 37, distance: 7.4
click at [485, 33] on button "New Timesheet" at bounding box center [488, 38] width 48 height 12
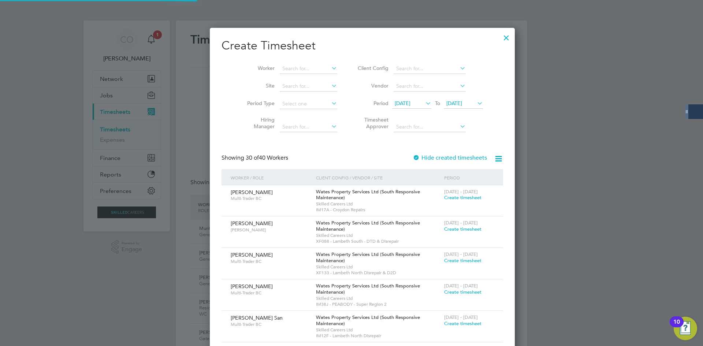
scroll to position [1276, 283]
click at [301, 68] on input at bounding box center [308, 69] width 57 height 10
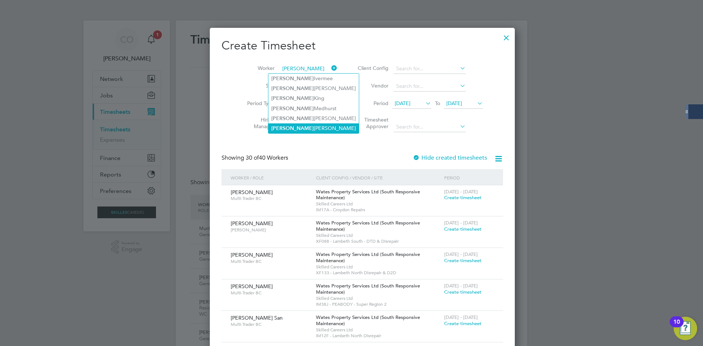
drag, startPoint x: 300, startPoint y: 116, endPoint x: 310, endPoint y: 122, distance: 11.5
click at [301, 116] on li "[PERSON_NAME]" at bounding box center [313, 118] width 90 height 10
type input "[PERSON_NAME]"
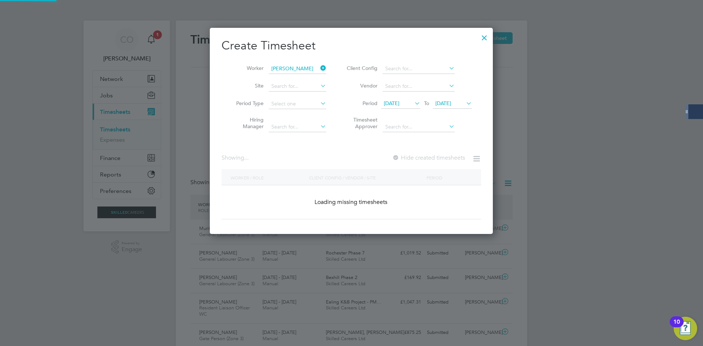
scroll to position [206, 283]
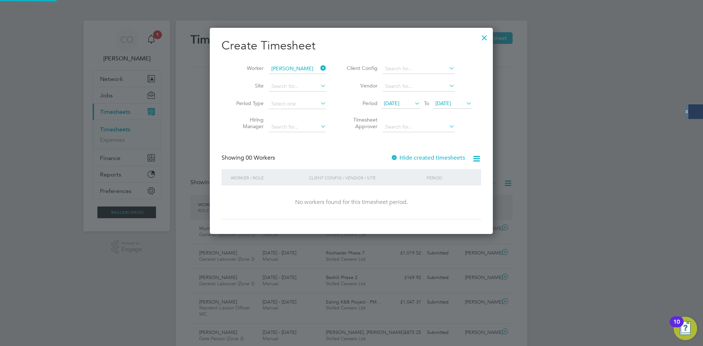
click at [402, 159] on label "Hide created timesheets" at bounding box center [428, 157] width 74 height 7
click at [400, 160] on label "Hide created timesheets" at bounding box center [428, 157] width 74 height 7
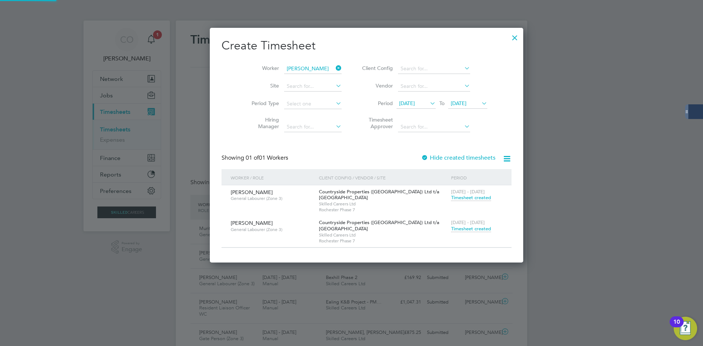
scroll to position [4, 4]
click at [451, 221] on span "[DATE] - [DATE]" at bounding box center [468, 222] width 34 height 6
click at [451, 227] on span "Timesheet created" at bounding box center [471, 228] width 40 height 7
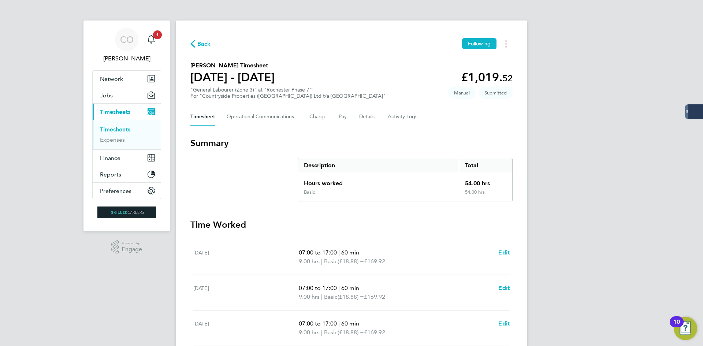
click at [206, 40] on span "Back" at bounding box center [204, 44] width 14 height 9
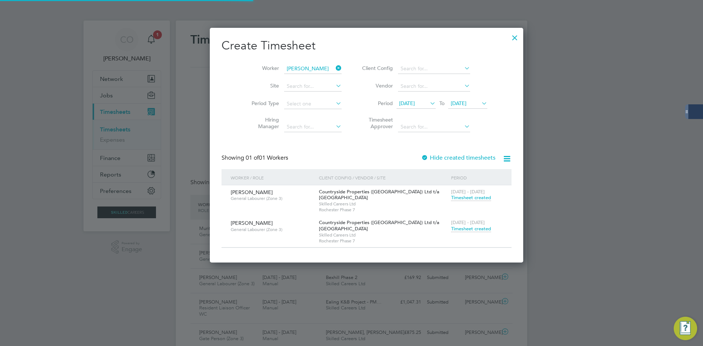
scroll to position [19, 64]
click at [508, 36] on div at bounding box center [514, 35] width 13 height 13
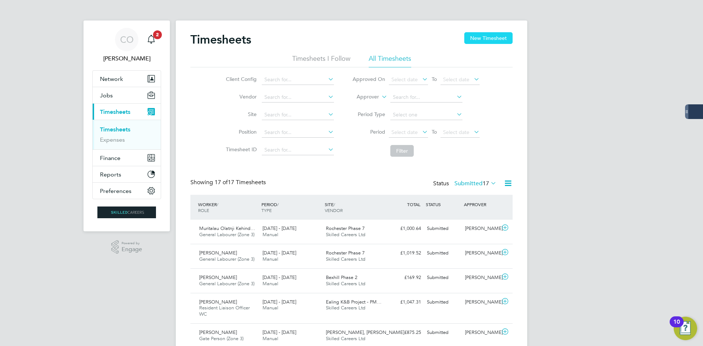
click at [472, 42] on button "New Timesheet" at bounding box center [488, 38] width 48 height 12
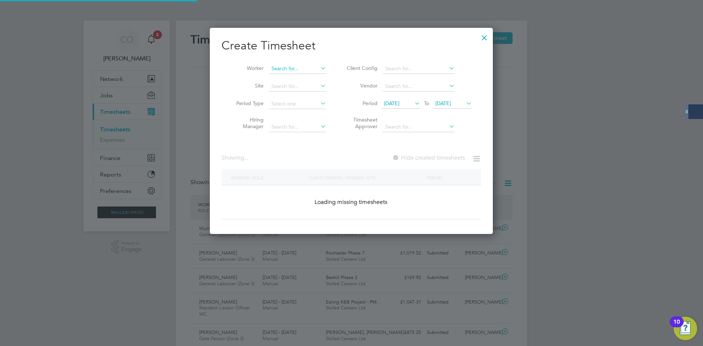
scroll to position [1276, 283]
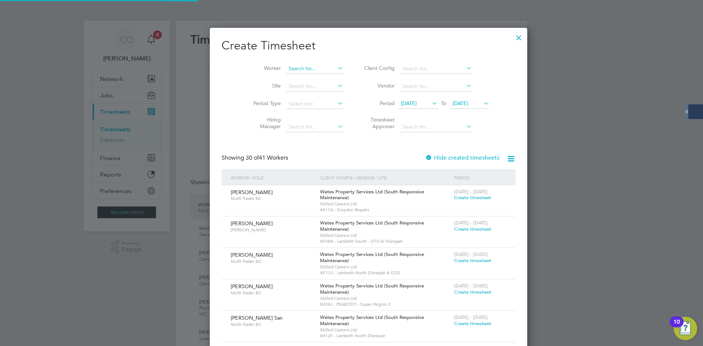
click at [299, 70] on input at bounding box center [314, 69] width 57 height 10
click at [306, 78] on li "[PERSON_NAME]" at bounding box center [314, 79] width 92 height 10
type input "[PERSON_NAME]"
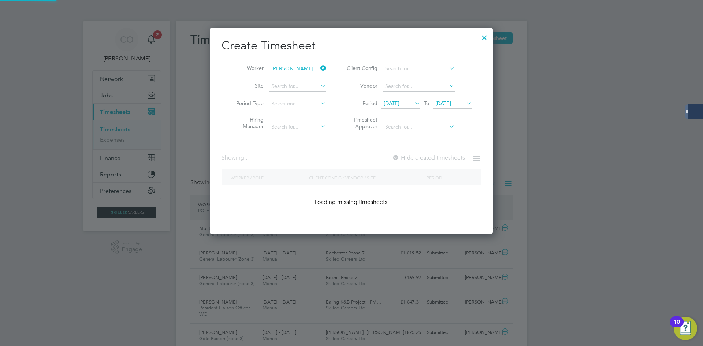
scroll to position [206, 283]
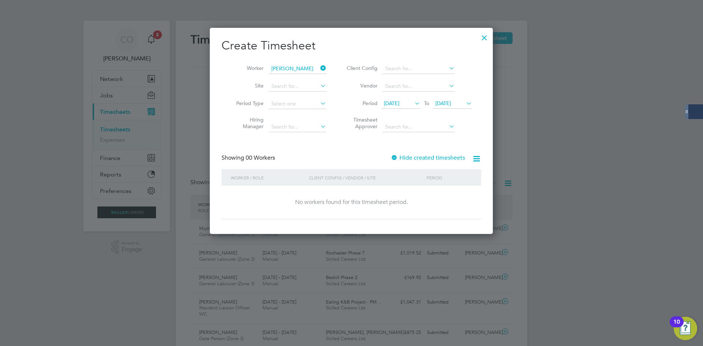
click at [410, 157] on label "Hide created timesheets" at bounding box center [428, 157] width 74 height 7
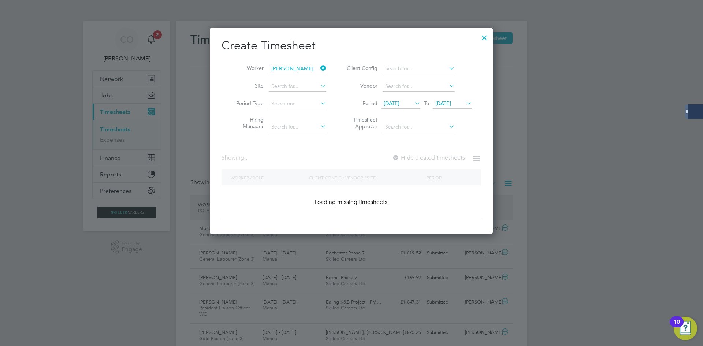
scroll to position [235, 283]
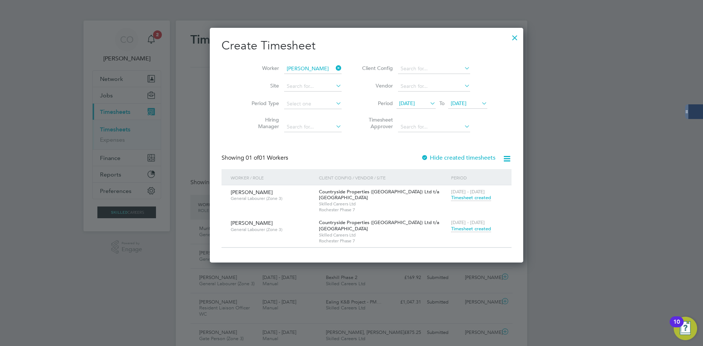
click at [451, 227] on span "Timesheet created" at bounding box center [471, 228] width 40 height 7
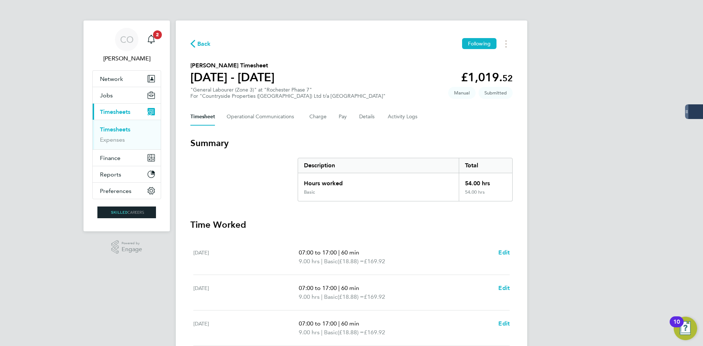
click at [200, 46] on span "Back" at bounding box center [204, 44] width 14 height 9
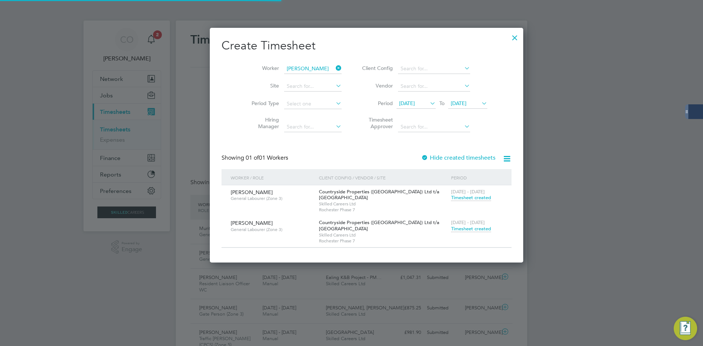
scroll to position [19, 64]
click at [508, 37] on div at bounding box center [514, 35] width 13 height 13
